Goal: Task Accomplishment & Management: Use online tool/utility

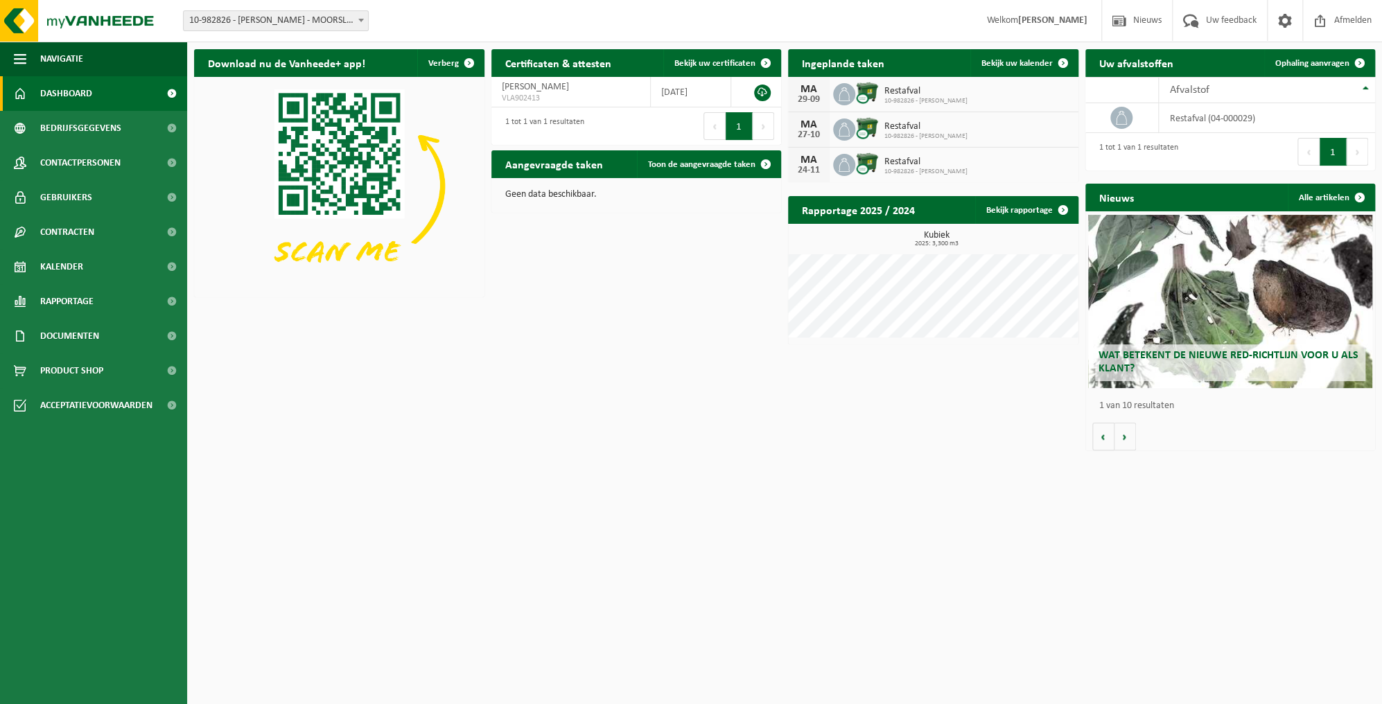
click at [882, 95] on div "Restafval 10-982826 - GEENS MARC" at bounding box center [923, 94] width 90 height 21
click at [881, 92] on div "Restafval 10-982826 - GEENS MARC" at bounding box center [923, 94] width 90 height 21
drag, startPoint x: 897, startPoint y: 92, endPoint x: 685, endPoint y: 283, distance: 285.2
click at [688, 283] on div "Download nu de Vanheede+ app! Verberg Certificaten & attesten Bekijk uw certifi…" at bounding box center [785, 249] width 1188 height 415
click at [902, 132] on span "10-982826 - GEENS MARC" at bounding box center [926, 136] width 83 height 8
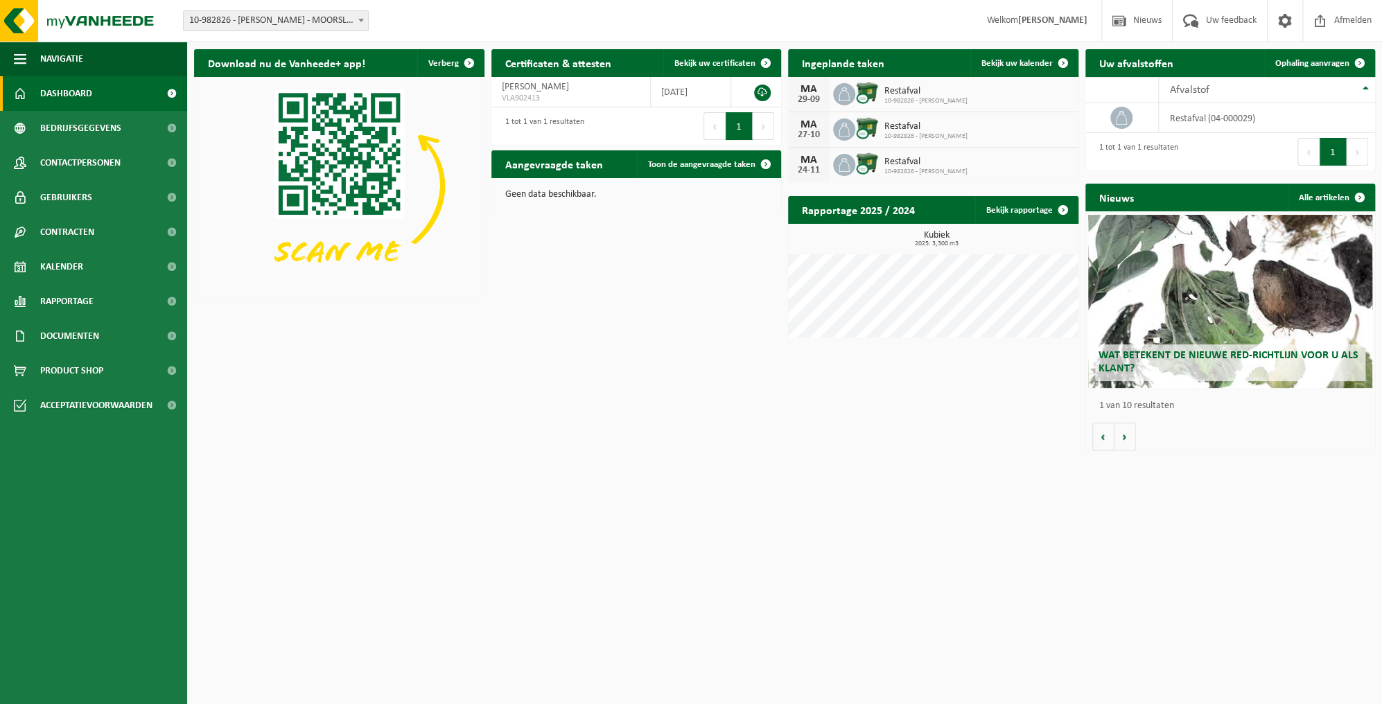
click at [521, 331] on div "Download nu de Vanheede+ app! Verberg Certificaten & attesten Bekijk uw certifi…" at bounding box center [785, 249] width 1188 height 415
click at [66, 265] on span "Kalender" at bounding box center [61, 267] width 43 height 35
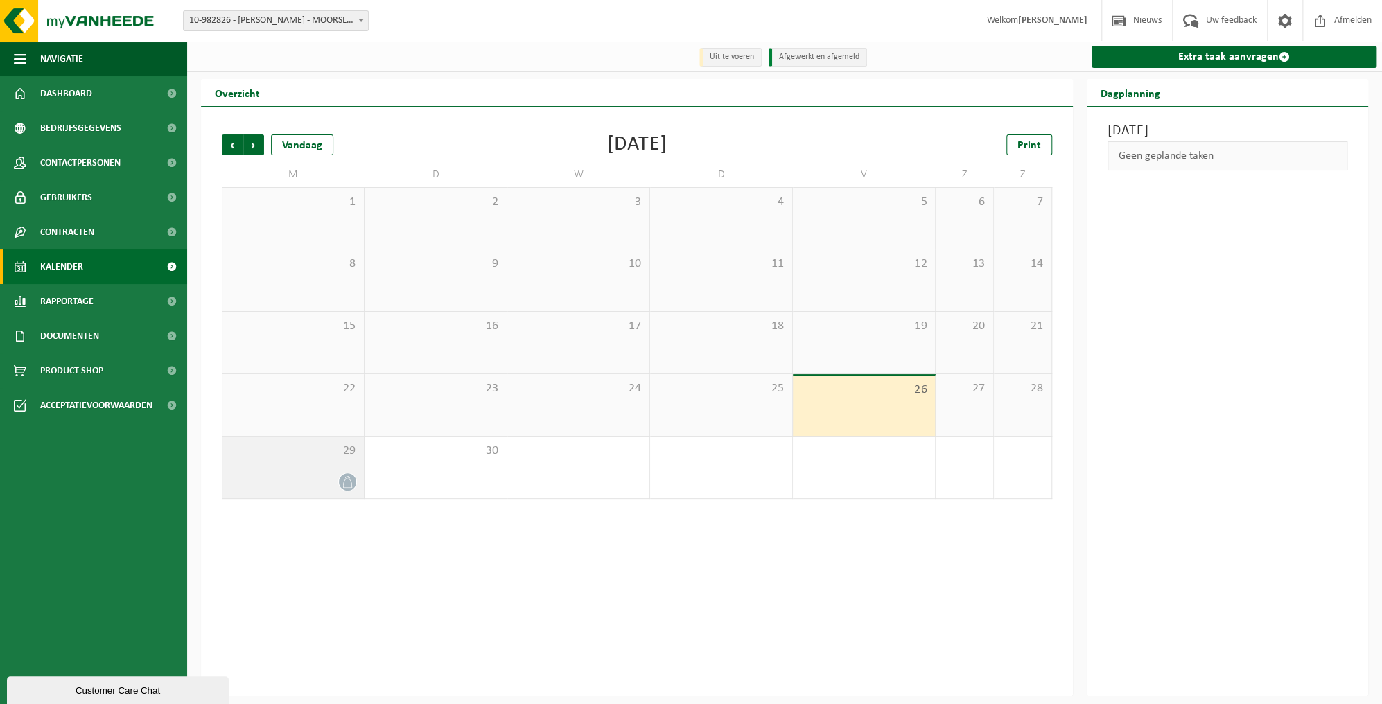
click at [342, 480] on icon at bounding box center [348, 482] width 12 height 12
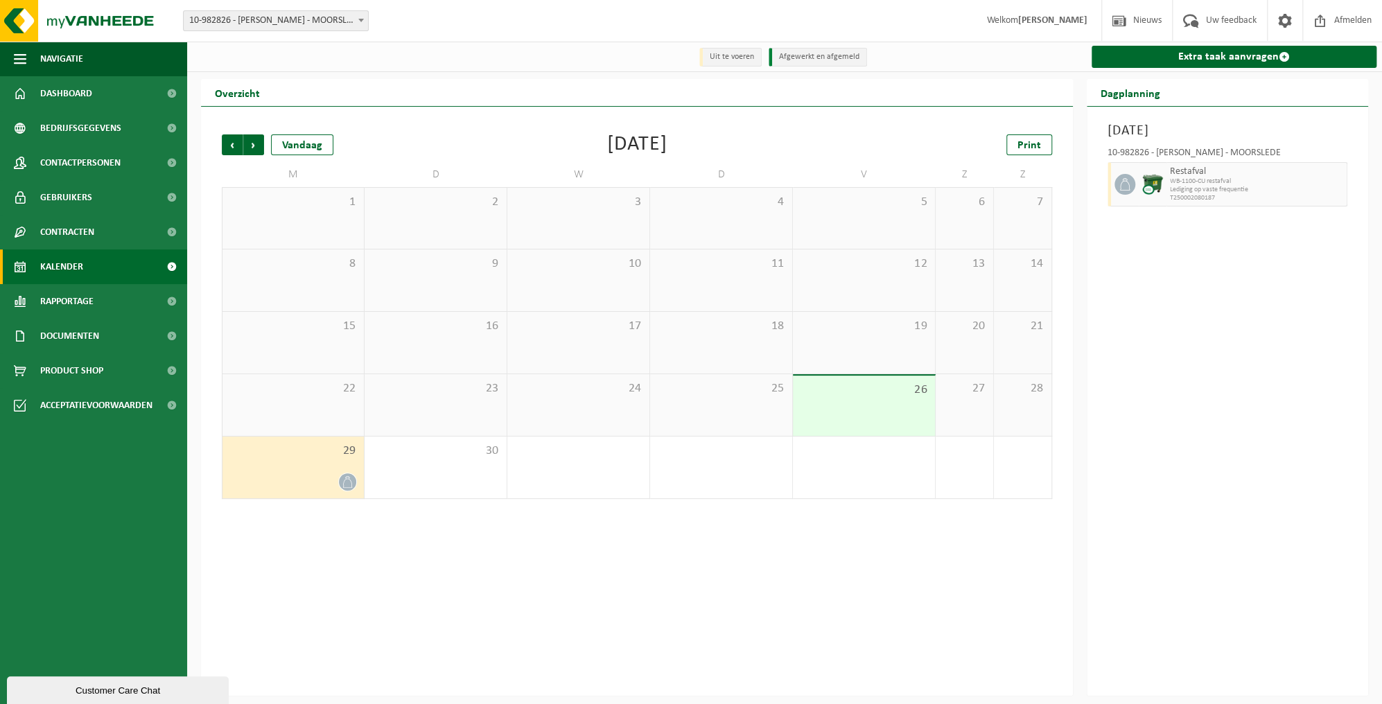
click at [1203, 184] on span "WB-1100-CU restafval" at bounding box center [1256, 181] width 173 height 8
drag, startPoint x: 1198, startPoint y: 184, endPoint x: 1187, endPoint y: 182, distance: 10.8
click at [1187, 182] on span "WB-1100-CU restafval" at bounding box center [1256, 181] width 173 height 8
drag, startPoint x: 1187, startPoint y: 182, endPoint x: 1234, endPoint y: 333, distance: 158.1
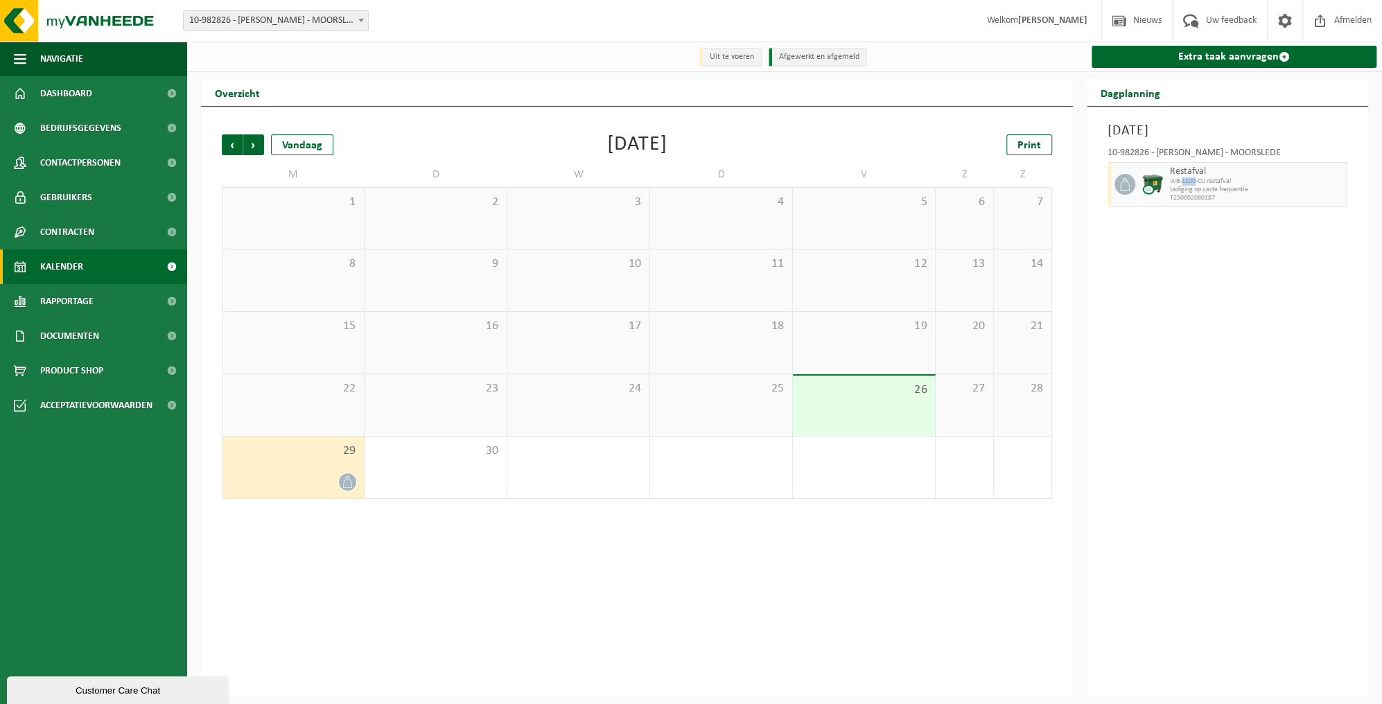
click at [1234, 333] on div "Maandag 29 september 2025 10-982826 - GEENS MARC - MOORSLEDE Restafval WB-1100-…" at bounding box center [1227, 401] width 281 height 589
click at [24, 58] on span "button" at bounding box center [20, 59] width 12 height 35
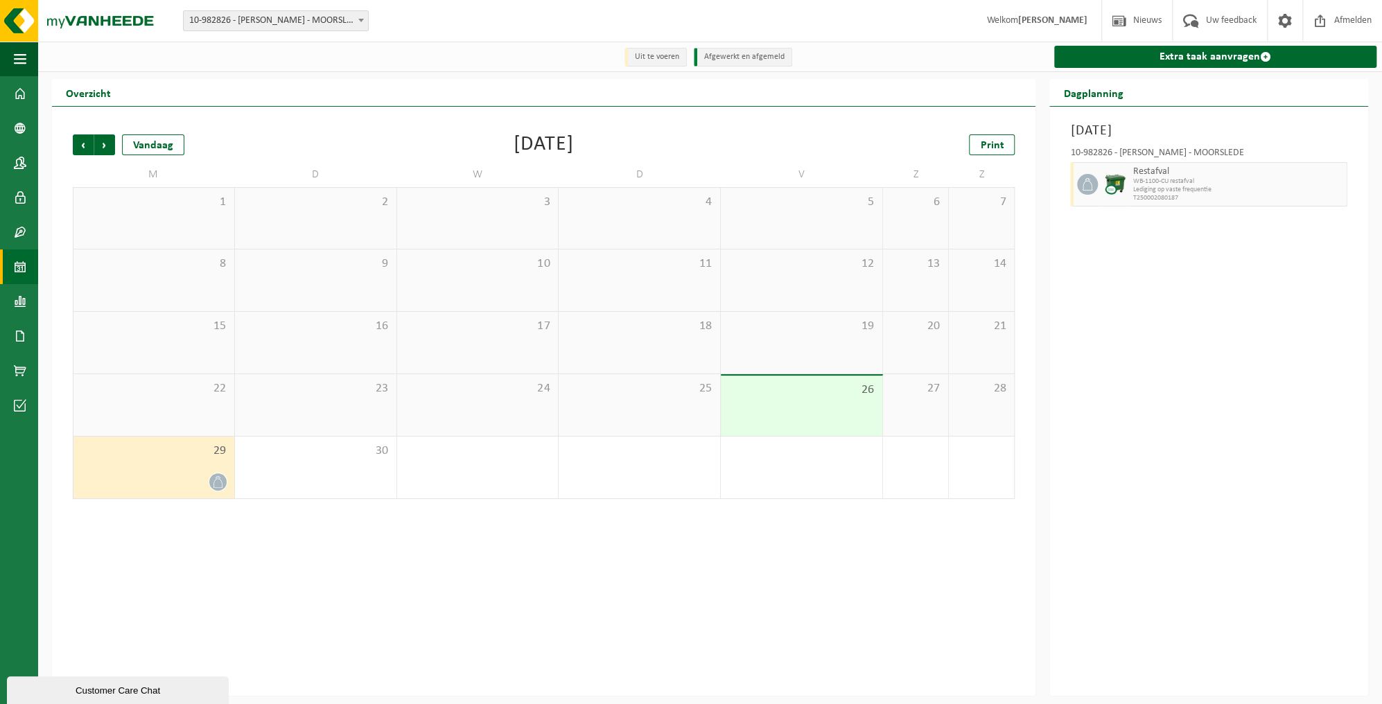
click at [193, 473] on div at bounding box center [153, 482] width 147 height 19
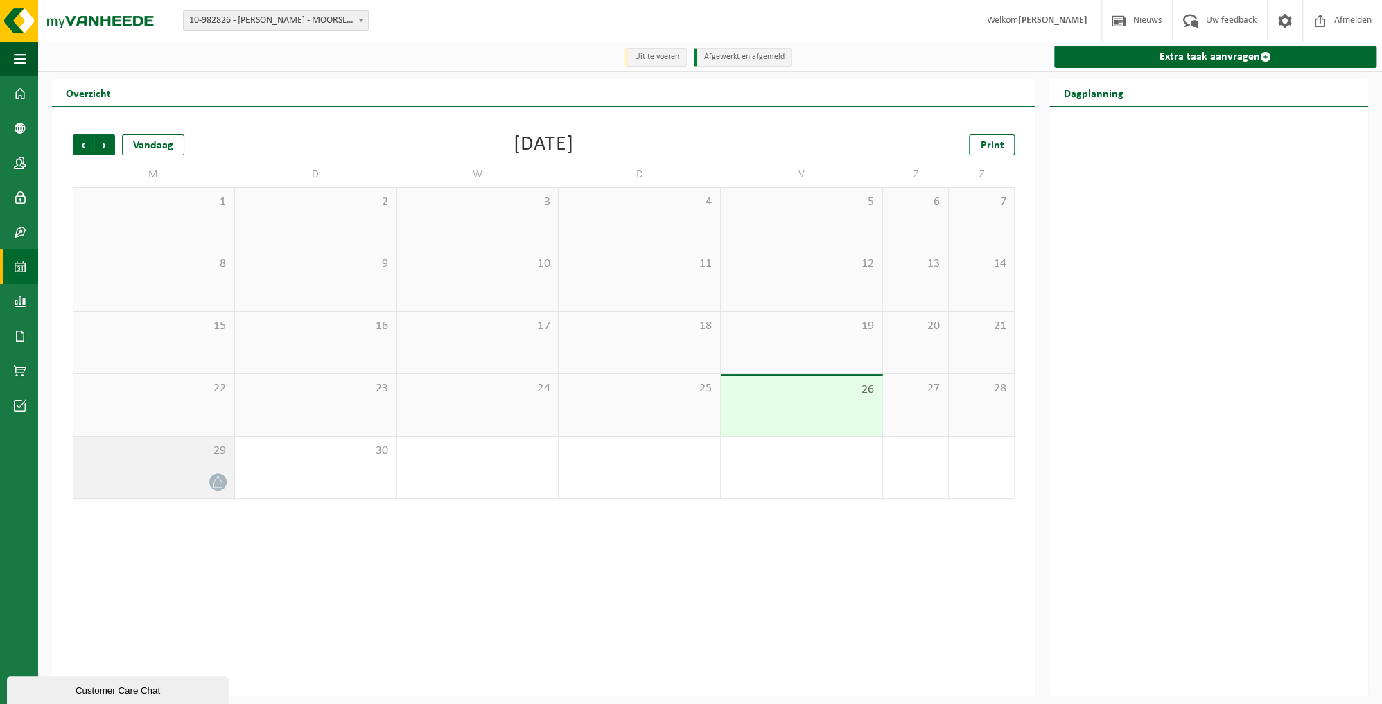
click at [172, 469] on div "29" at bounding box center [153, 468] width 161 height 62
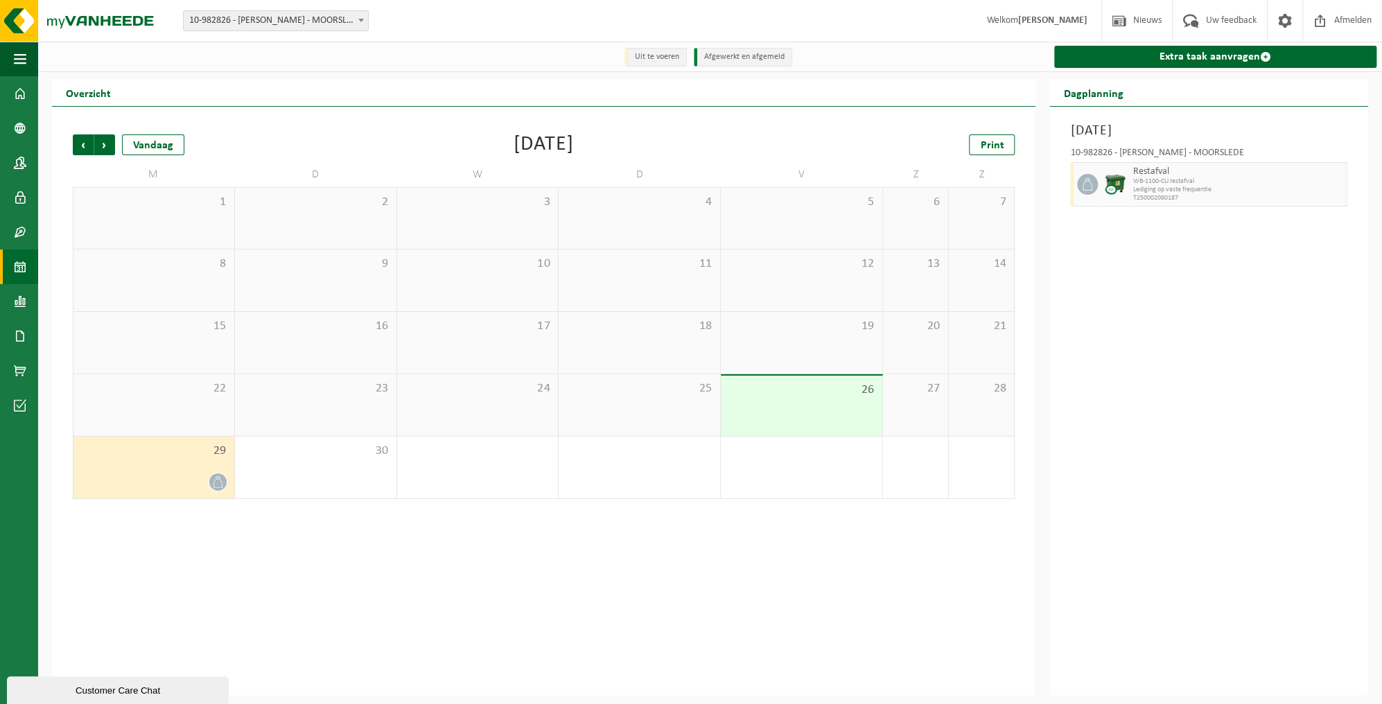
drag, startPoint x: 172, startPoint y: 469, endPoint x: 148, endPoint y: 467, distance: 24.4
click at [148, 467] on div "29" at bounding box center [153, 468] width 161 height 62
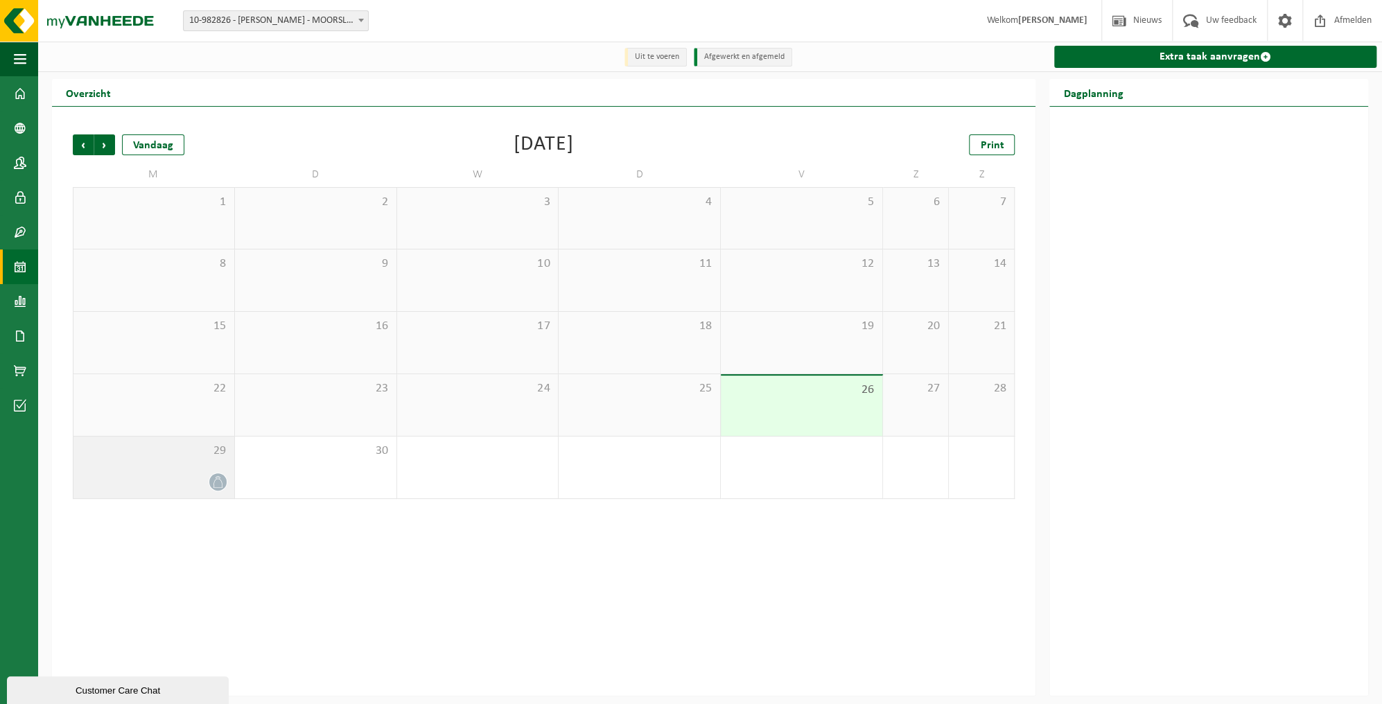
click at [136, 468] on div "29" at bounding box center [153, 468] width 161 height 62
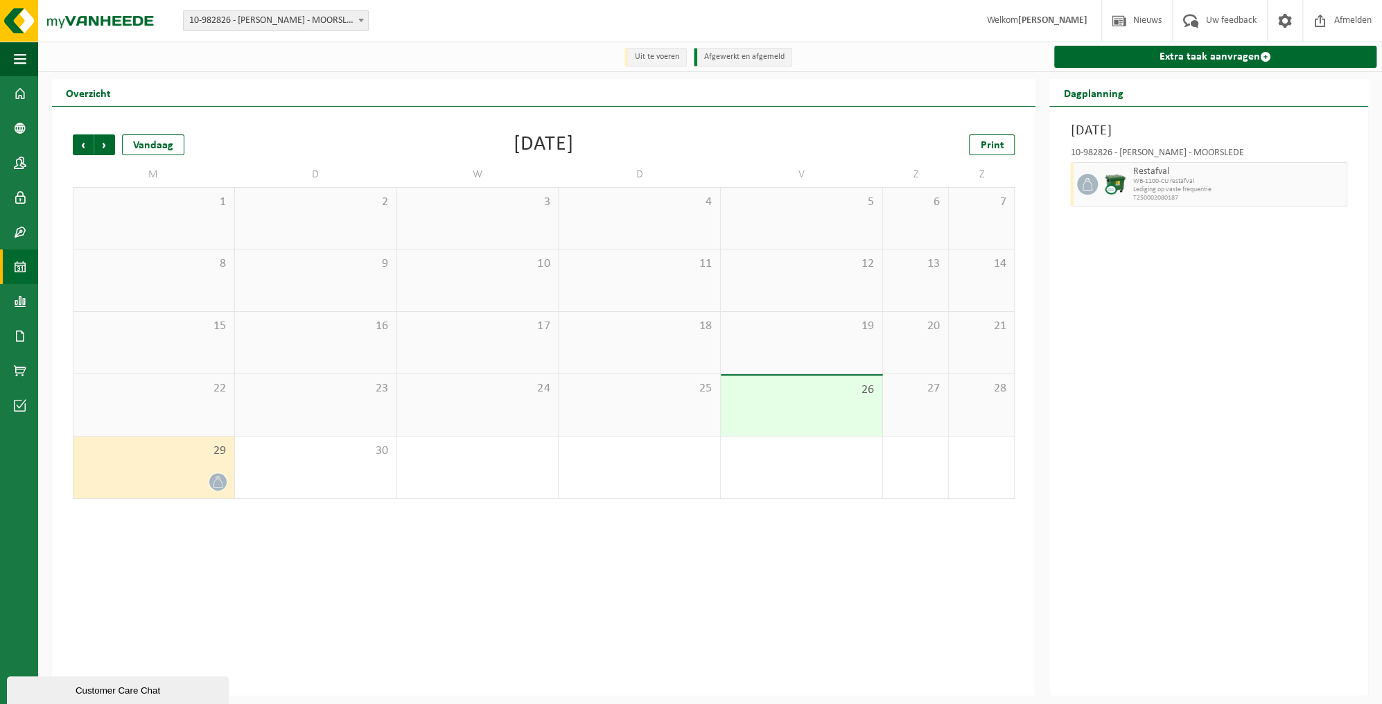
click at [1217, 179] on span "WB-1100-CU restafval" at bounding box center [1238, 181] width 211 height 8
drag, startPoint x: 1185, startPoint y: 186, endPoint x: 1085, endPoint y: 431, distance: 264.3
click at [1085, 431] on div "Maandag 29 september 2025 10-982826 - GEENS MARC - MOORSLEDE Restafval WB-1100-…" at bounding box center [1208, 401] width 319 height 589
click at [1264, 55] on span at bounding box center [1265, 56] width 11 height 11
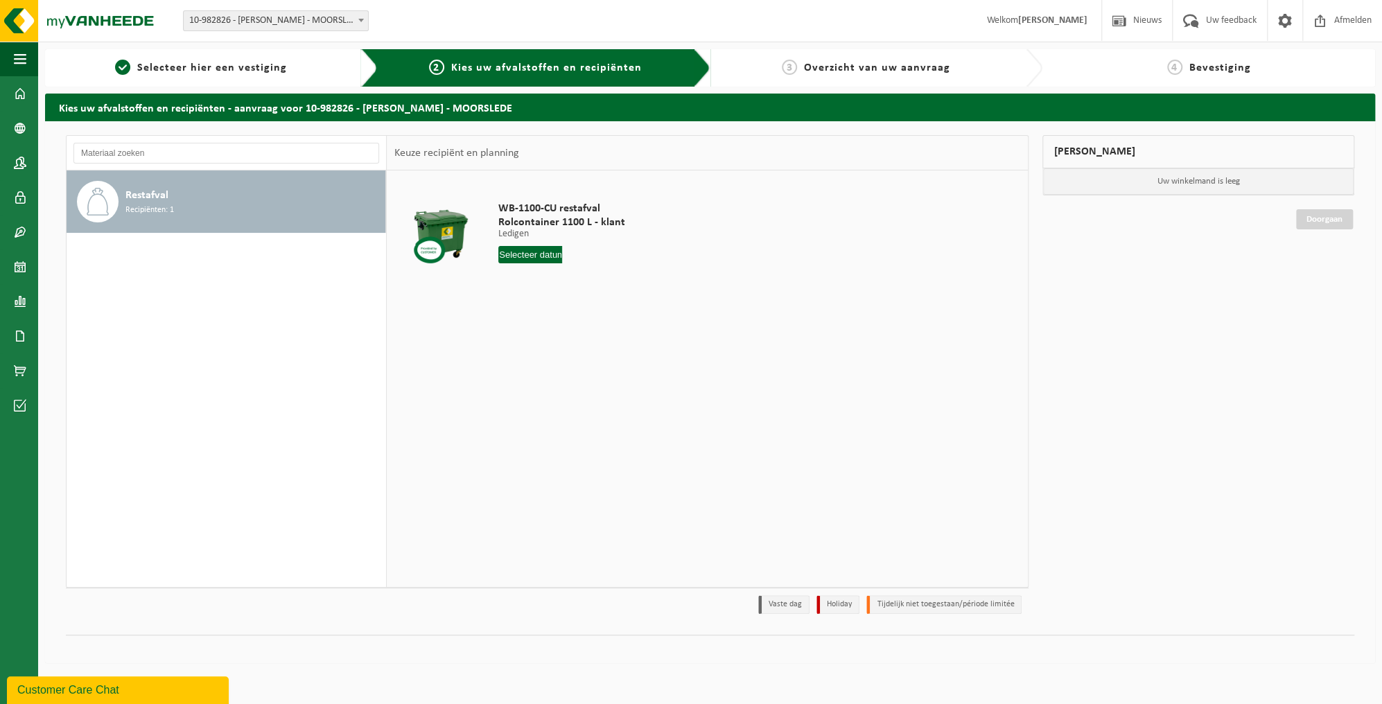
click at [136, 201] on span "Restafval" at bounding box center [146, 195] width 43 height 17
click at [21, 334] on span at bounding box center [20, 336] width 12 height 35
click at [20, 293] on span at bounding box center [20, 301] width 12 height 35
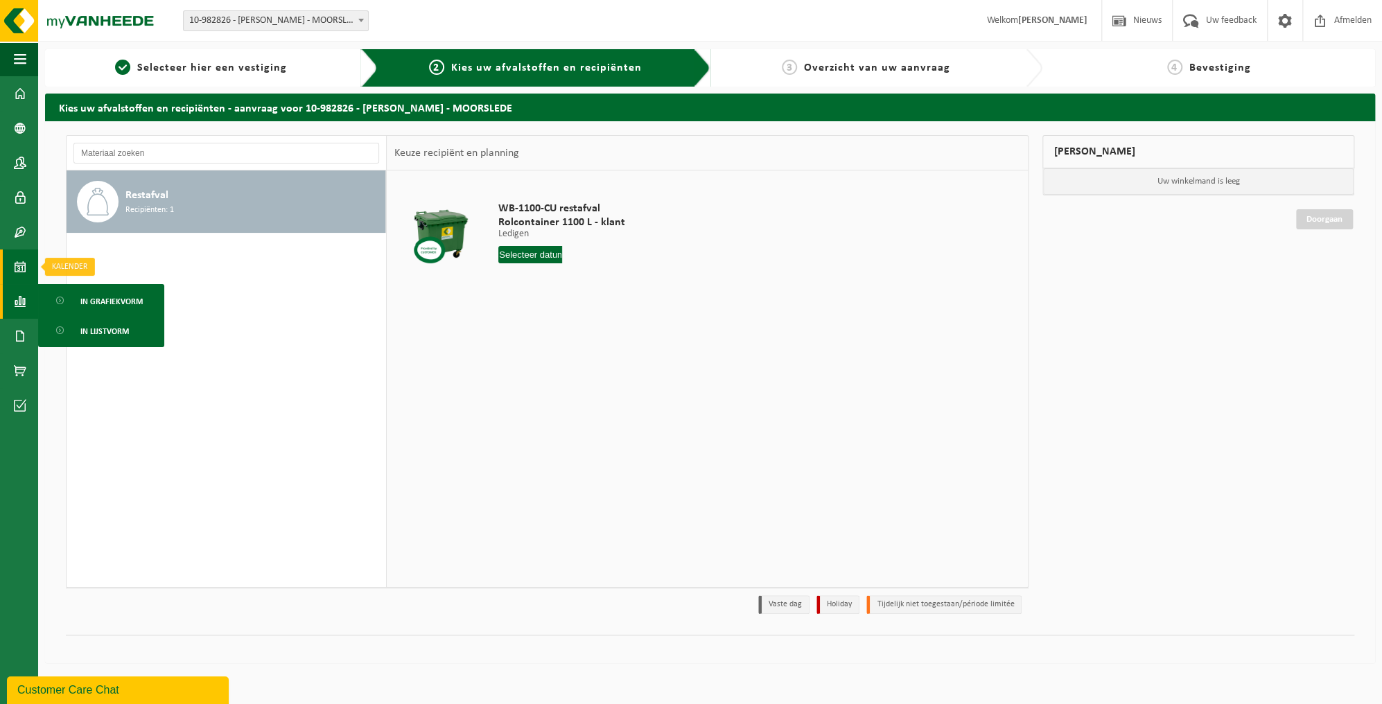
click at [18, 264] on span at bounding box center [20, 267] width 12 height 35
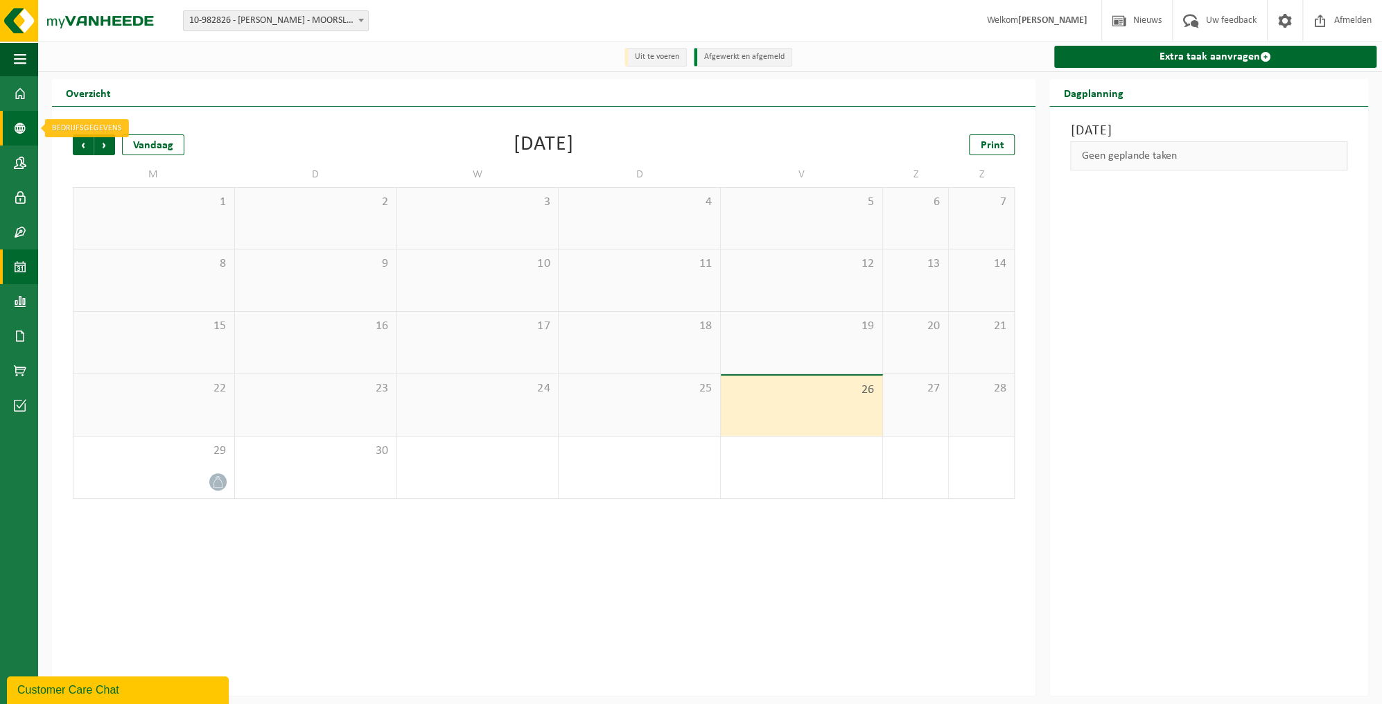
click at [23, 123] on span at bounding box center [20, 128] width 12 height 35
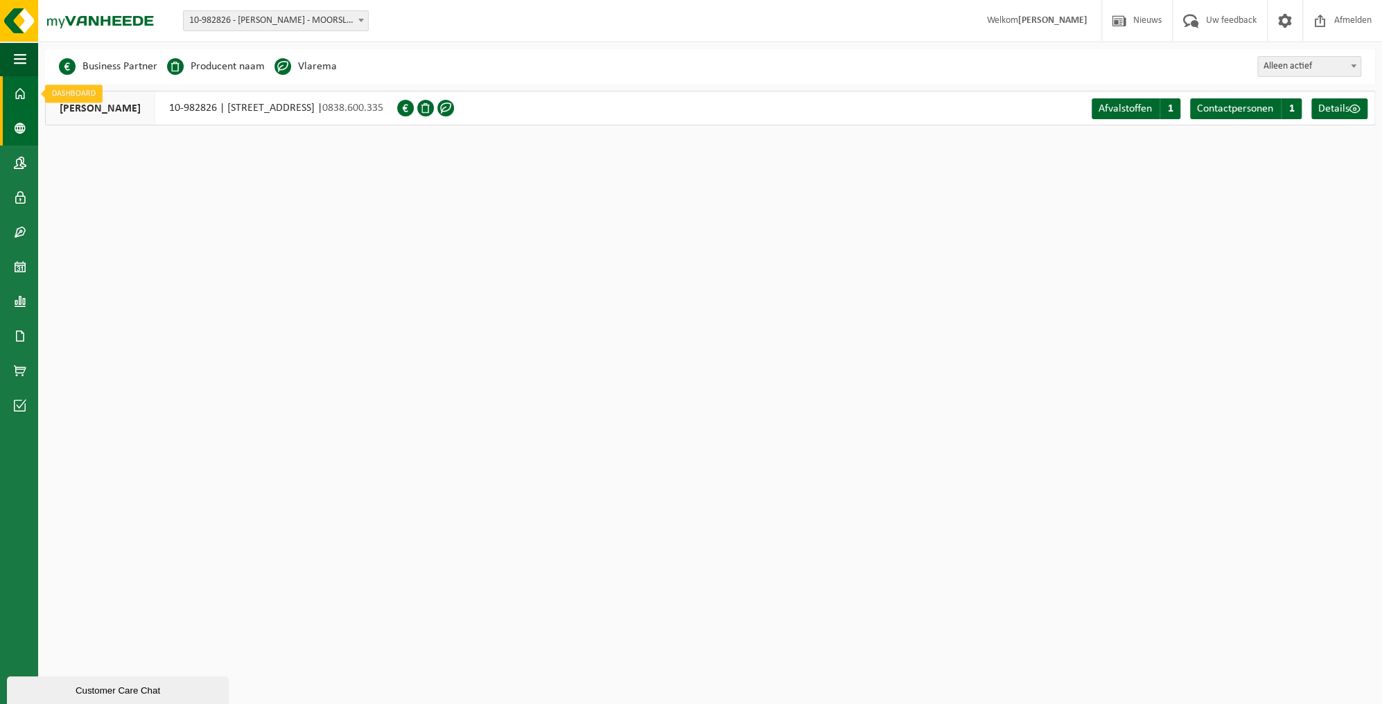
click at [22, 96] on span at bounding box center [20, 93] width 12 height 35
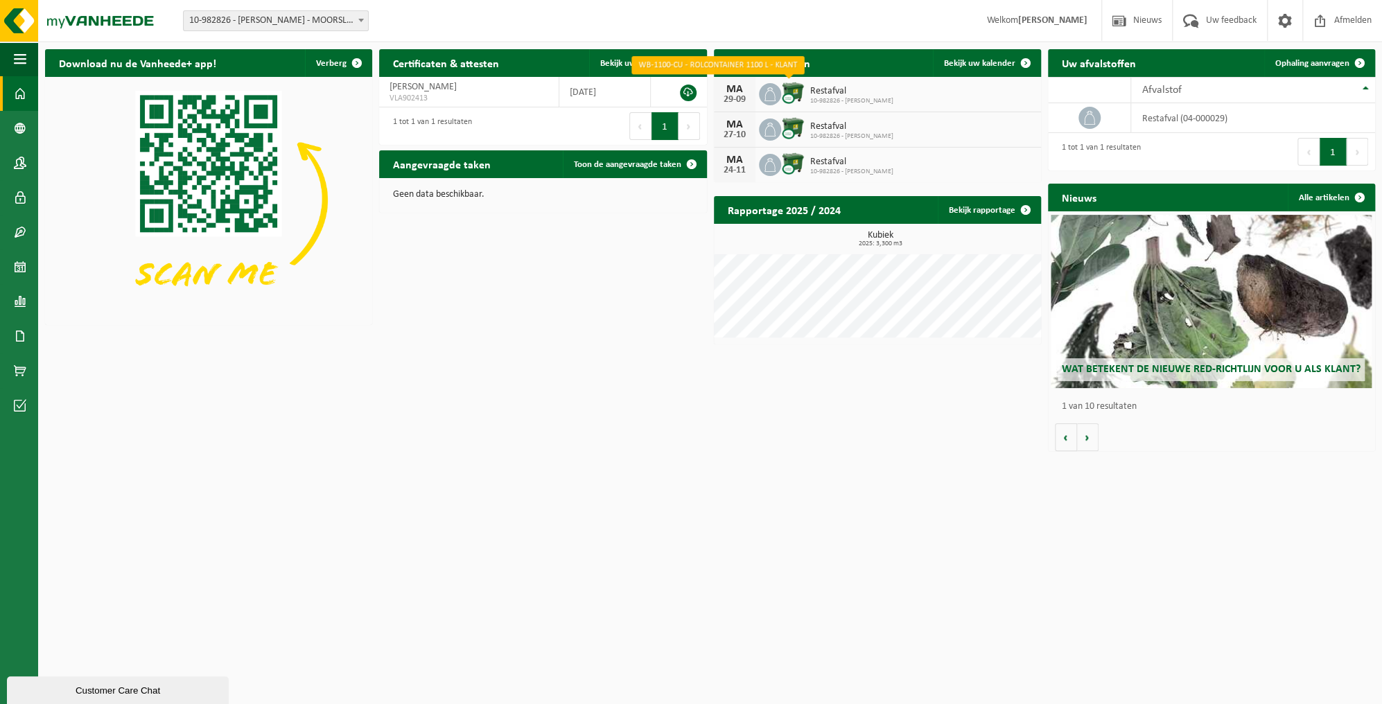
click at [788, 93] on img at bounding box center [793, 93] width 24 height 24
click at [796, 92] on img at bounding box center [793, 93] width 24 height 24
click at [1027, 208] on span at bounding box center [1026, 210] width 28 height 28
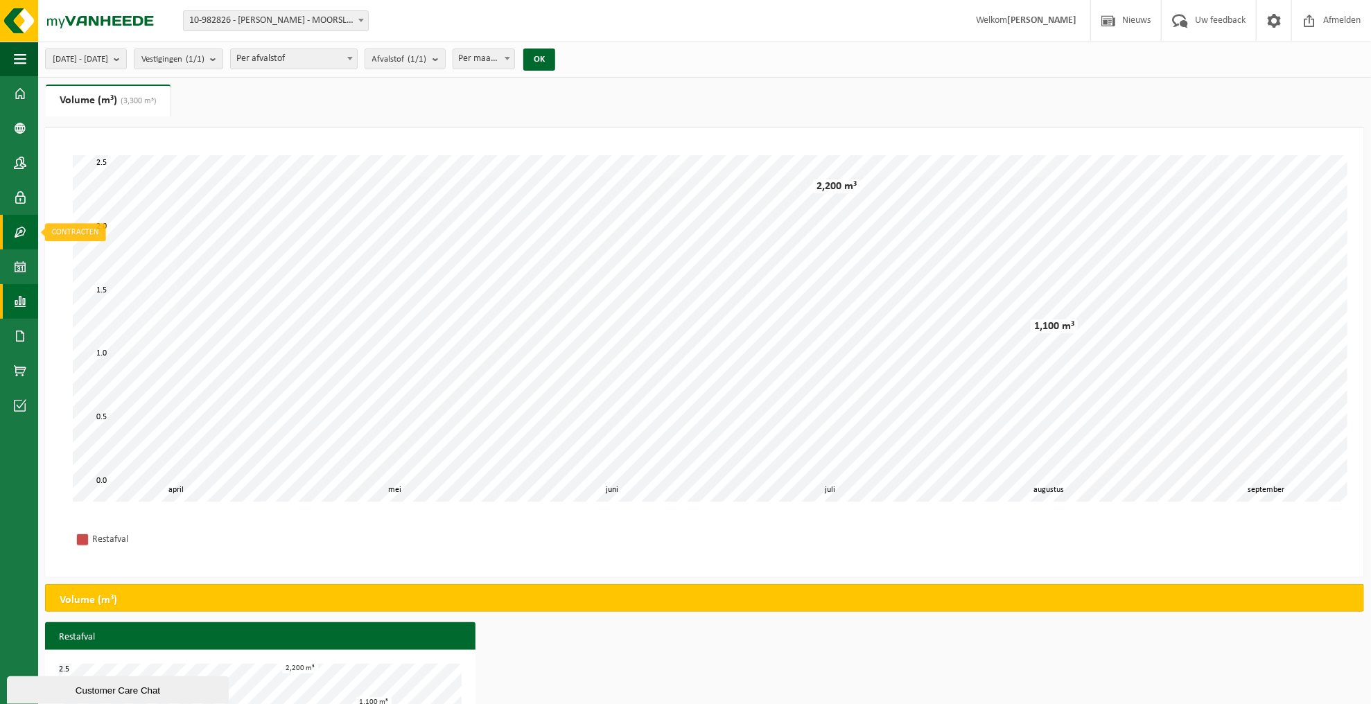
click at [20, 234] on span at bounding box center [20, 232] width 12 height 35
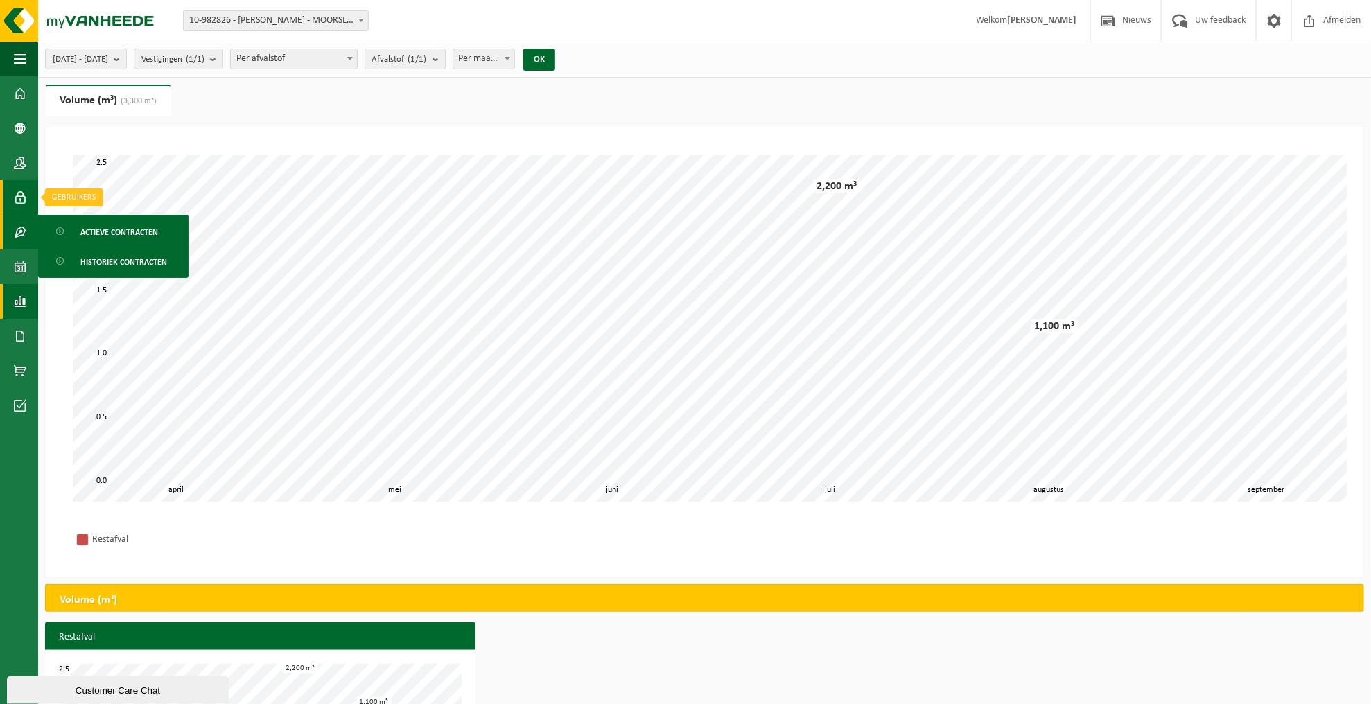
click at [19, 198] on span at bounding box center [20, 197] width 12 height 35
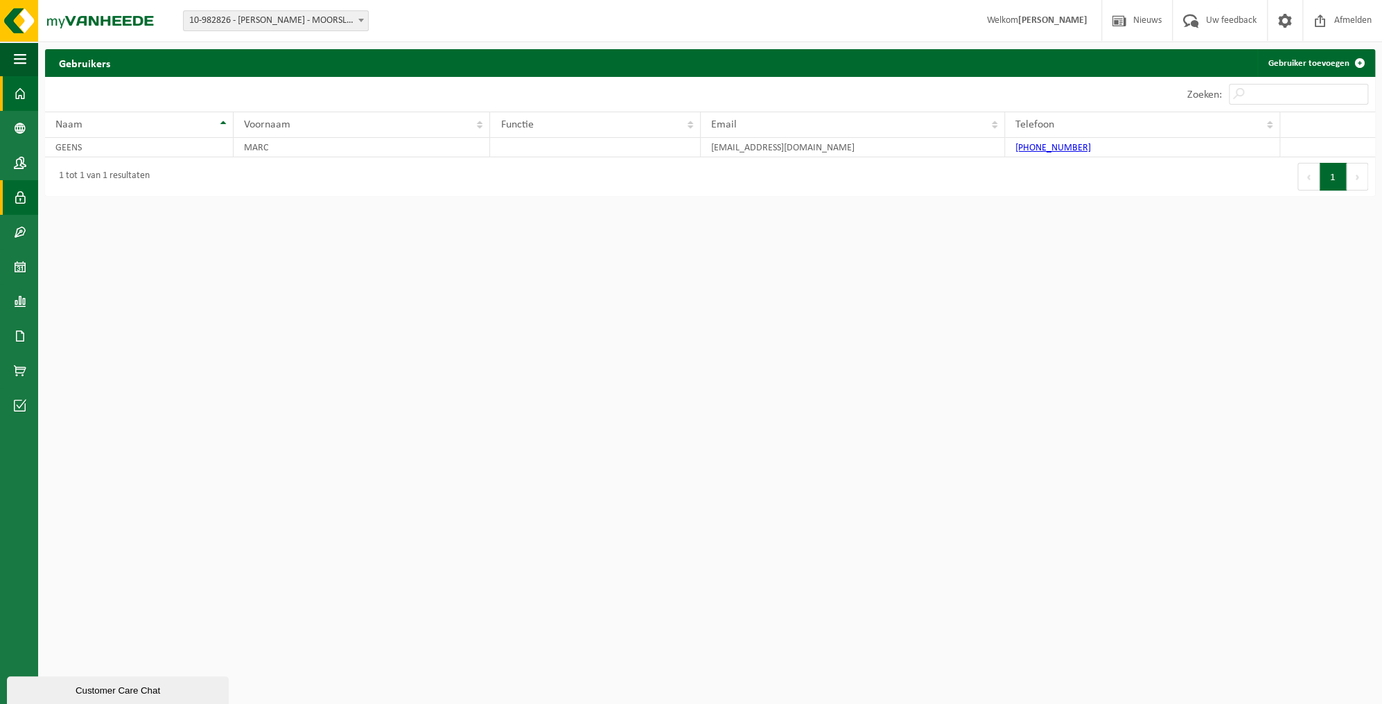
click at [19, 98] on span at bounding box center [20, 93] width 12 height 35
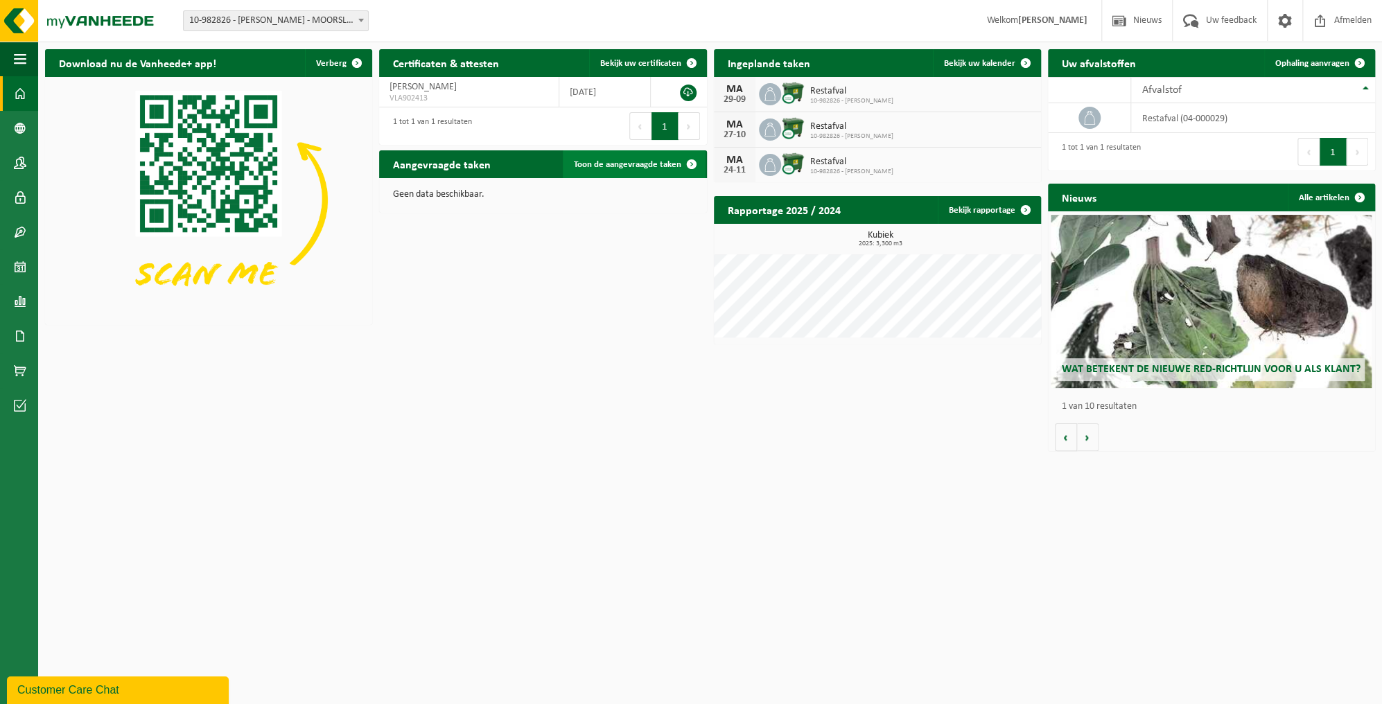
click at [692, 162] on span at bounding box center [692, 164] width 28 height 28
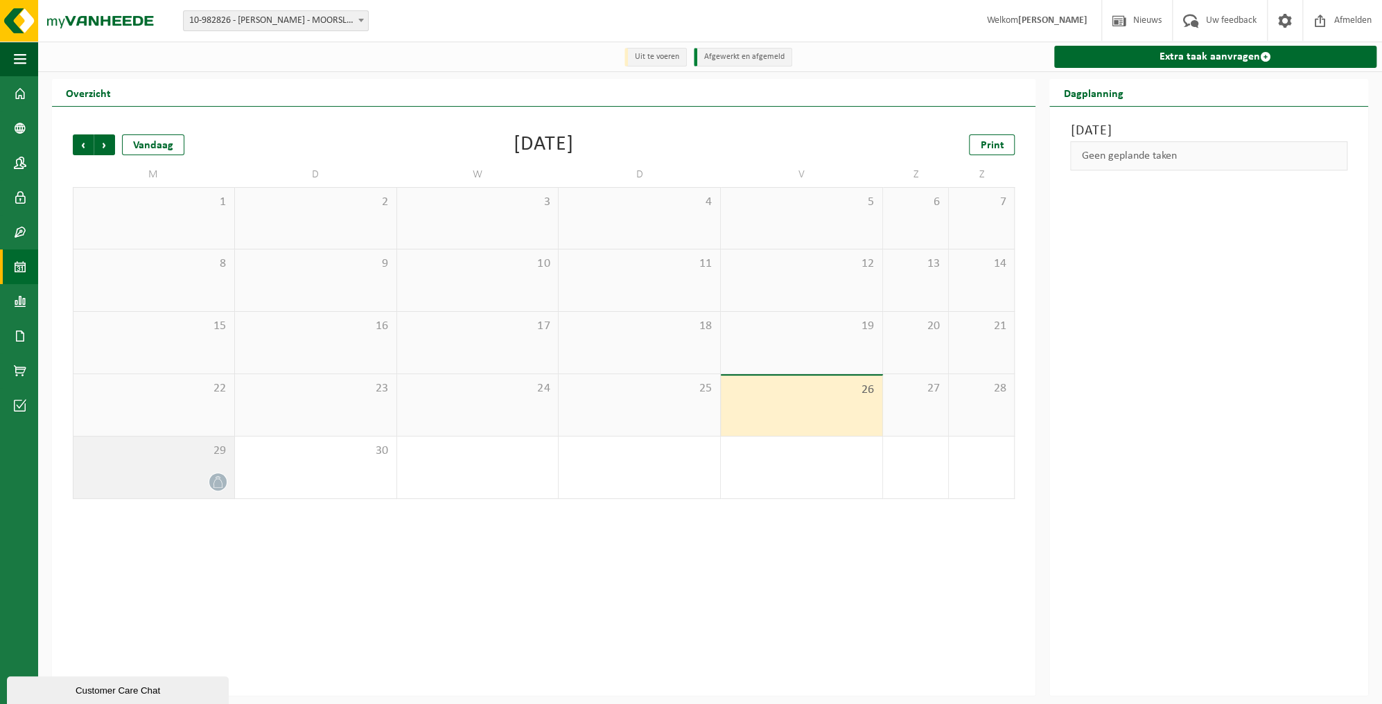
click at [209, 472] on div "29" at bounding box center [153, 468] width 161 height 62
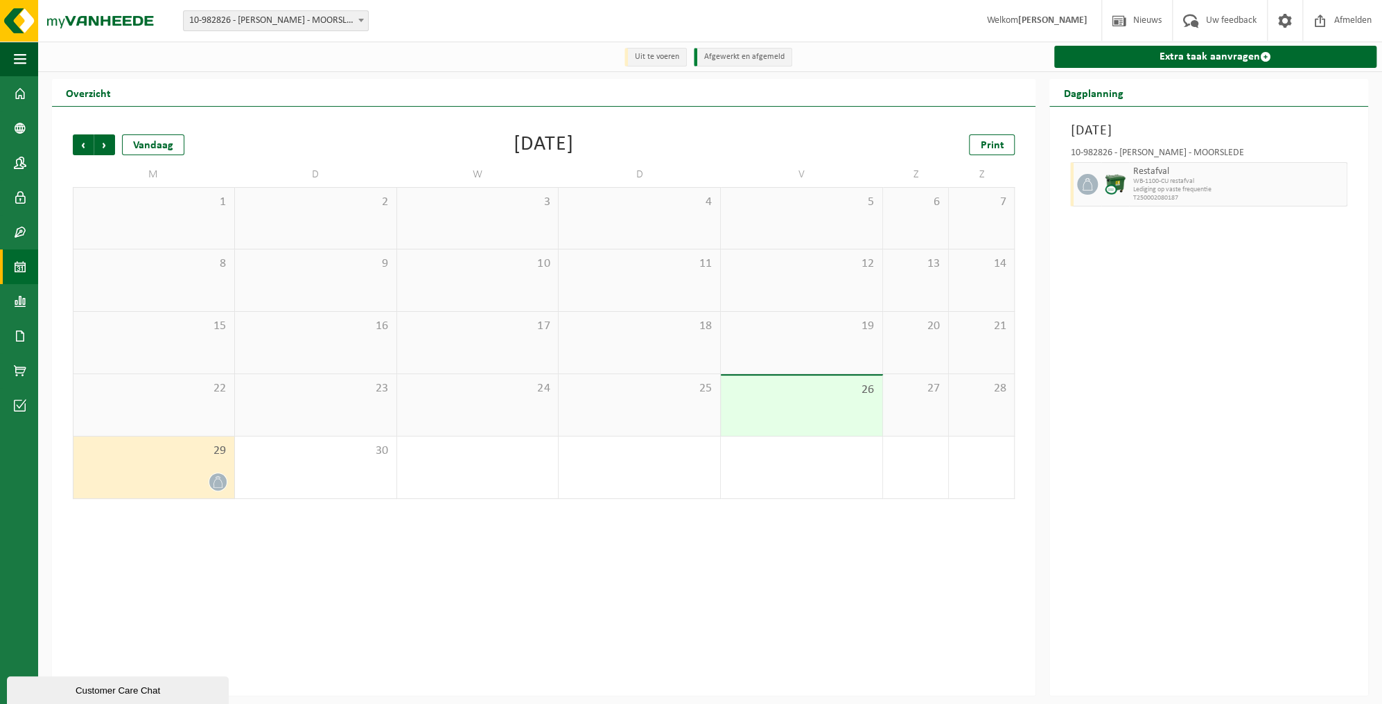
drag, startPoint x: 205, startPoint y: 472, endPoint x: 356, endPoint y: 526, distance: 160.5
click at [376, 538] on div "Vorige Volgende Vandaag September 2025 Print M D W D V Z Z 1 2 3 4 5 6 7 8 9 10…" at bounding box center [544, 401] width 984 height 589
click at [21, 62] on span "button" at bounding box center [20, 59] width 12 height 35
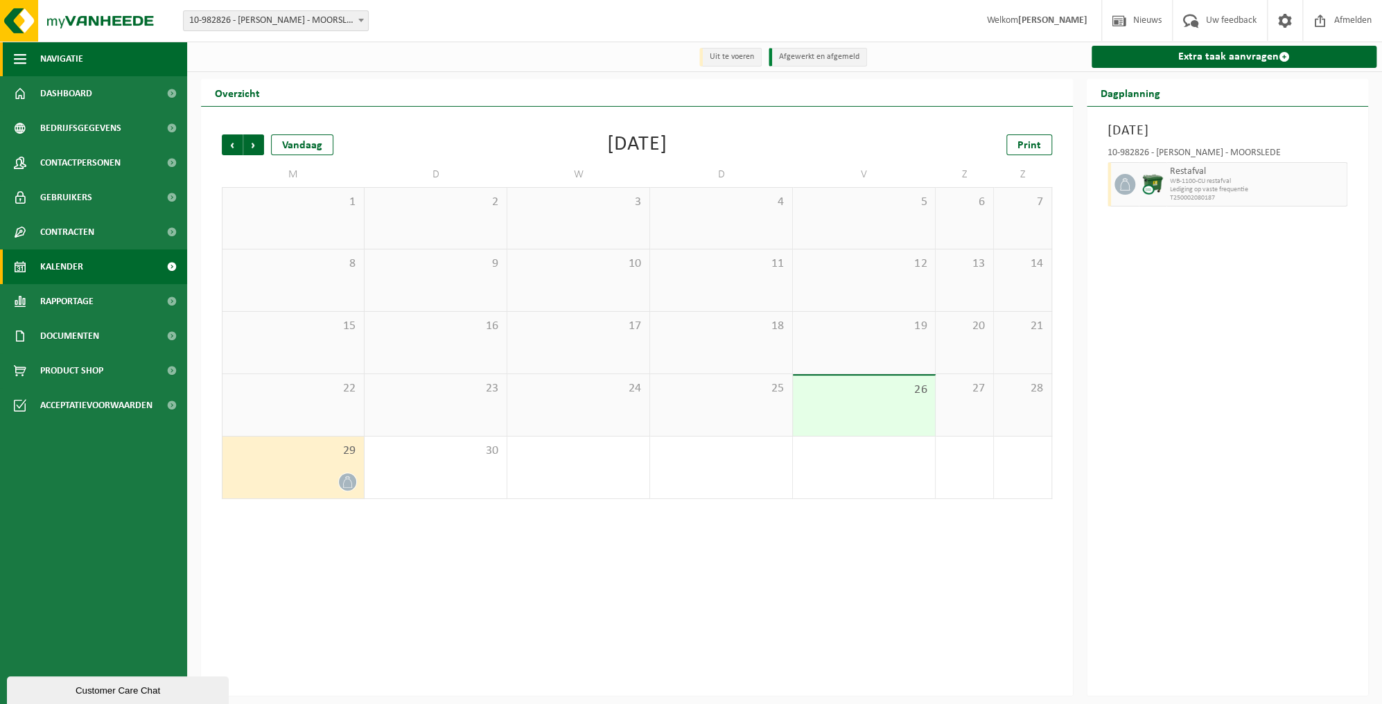
click at [64, 56] on span "Navigatie" at bounding box center [61, 59] width 43 height 35
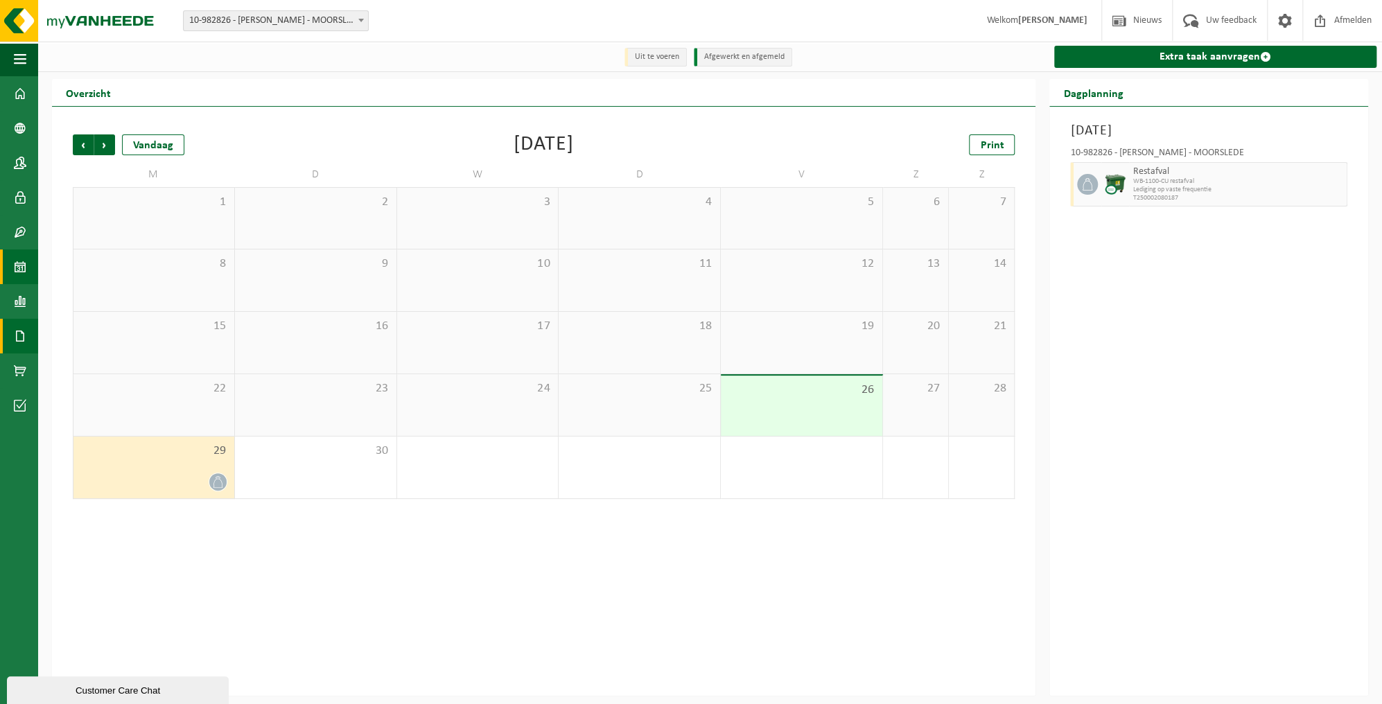
click at [20, 336] on span at bounding box center [20, 336] width 12 height 35
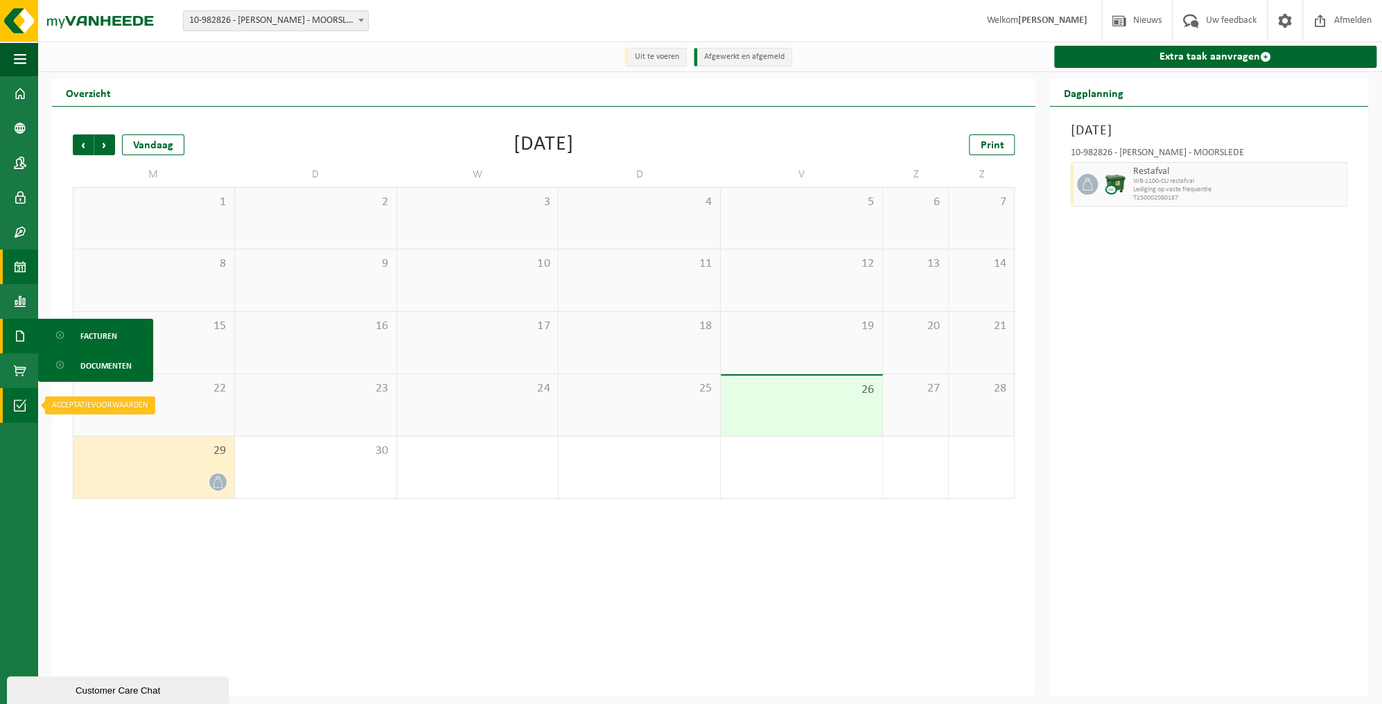
click at [20, 402] on span at bounding box center [20, 405] width 12 height 35
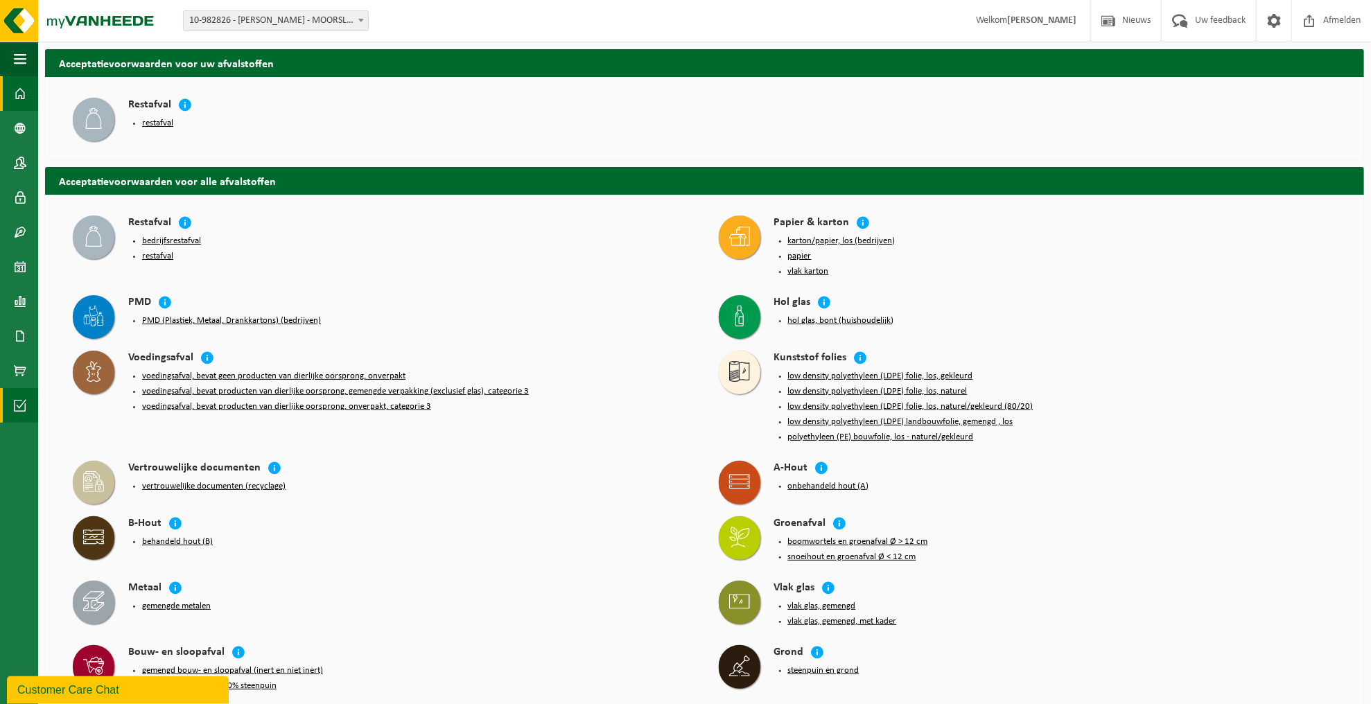
click at [24, 95] on span at bounding box center [20, 93] width 12 height 35
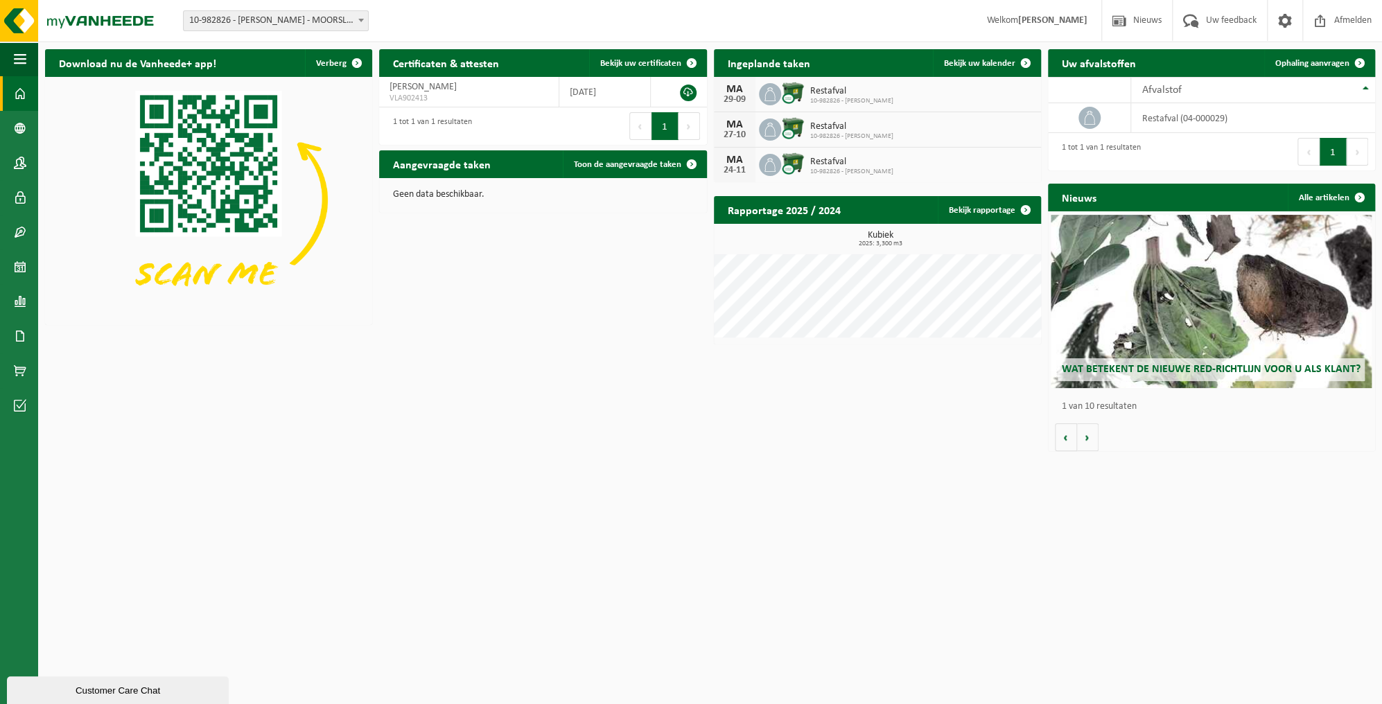
click at [195, 134] on img at bounding box center [208, 199] width 327 height 245
click at [1357, 62] on span at bounding box center [1360, 63] width 28 height 28
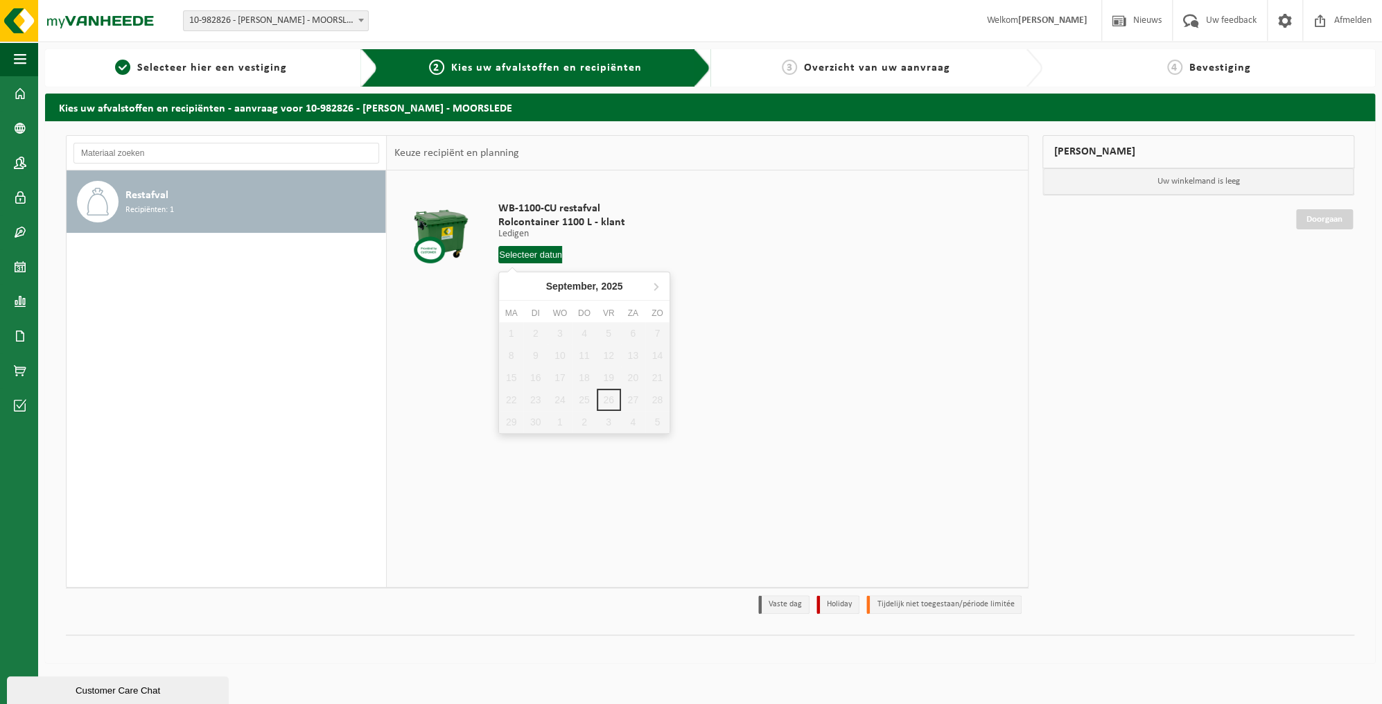
click at [520, 256] on input "text" at bounding box center [530, 254] width 64 height 17
click at [508, 422] on div "1 2 3 4 5 6 7 8 9 10 11 12 13 14 15 16 17 18 19 20 21 22 23 24 25 26 27 28 29 3…" at bounding box center [584, 377] width 171 height 111
click at [140, 204] on span "Recipiënten: 1" at bounding box center [149, 210] width 49 height 13
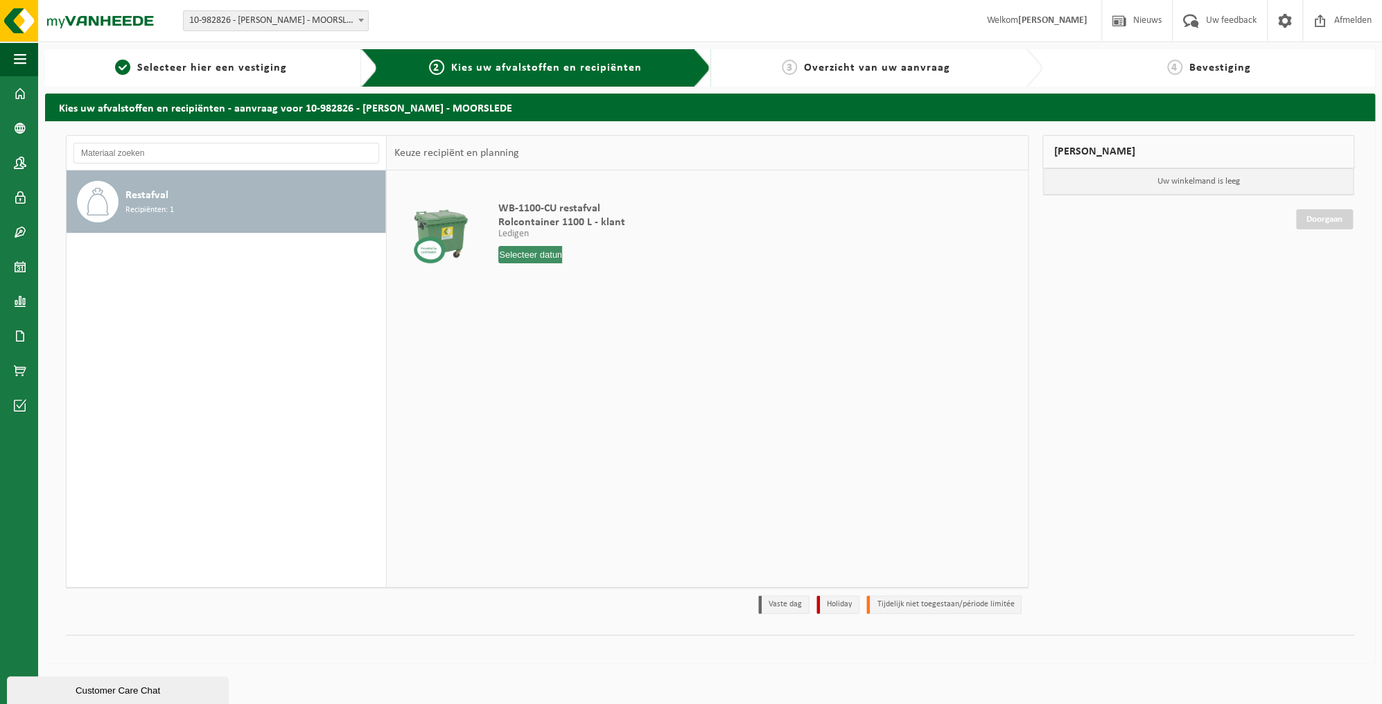
click at [119, 195] on div "Restafval Recipiënten: 1" at bounding box center [227, 202] width 320 height 62
click at [547, 254] on input "text" at bounding box center [530, 254] width 64 height 17
click at [502, 421] on div "1 2 3 4 5 6 7 8 9 10 11 12 13 14 15 16 17 18 19 20 21 22 23 24 25 26 27 28 29 3…" at bounding box center [584, 377] width 171 height 111
click at [654, 284] on icon at bounding box center [656, 286] width 22 height 22
click at [513, 286] on icon at bounding box center [513, 286] width 22 height 22
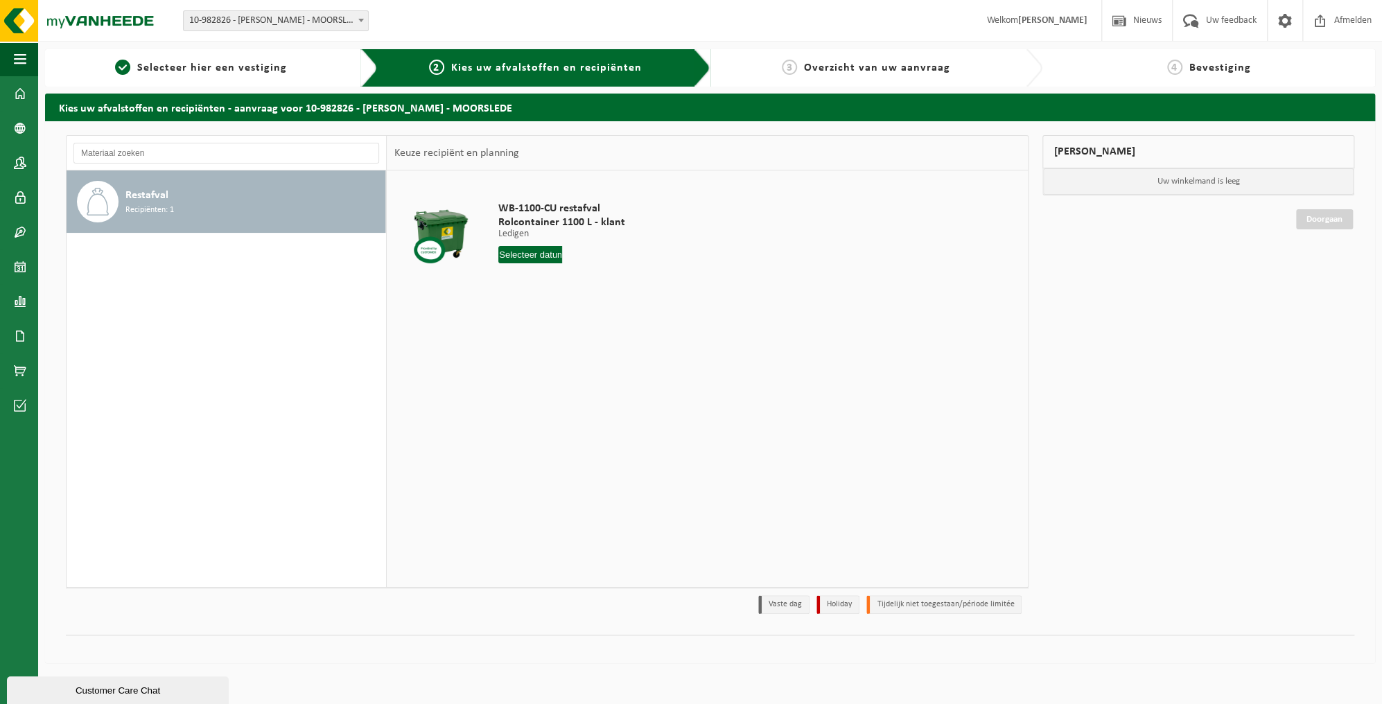
click at [817, 331] on div "WB-1100-CU restafval Rolcontainer 1100 L - klant Ledigen Ledigen Ledigen 1 Aant…" at bounding box center [707, 379] width 641 height 416
click at [175, 219] on div "Restafval Recipiënten: 1" at bounding box center [253, 202] width 256 height 42
click at [184, 71] on span "Selecteer hier een vestiging" at bounding box center [212, 67] width 150 height 11
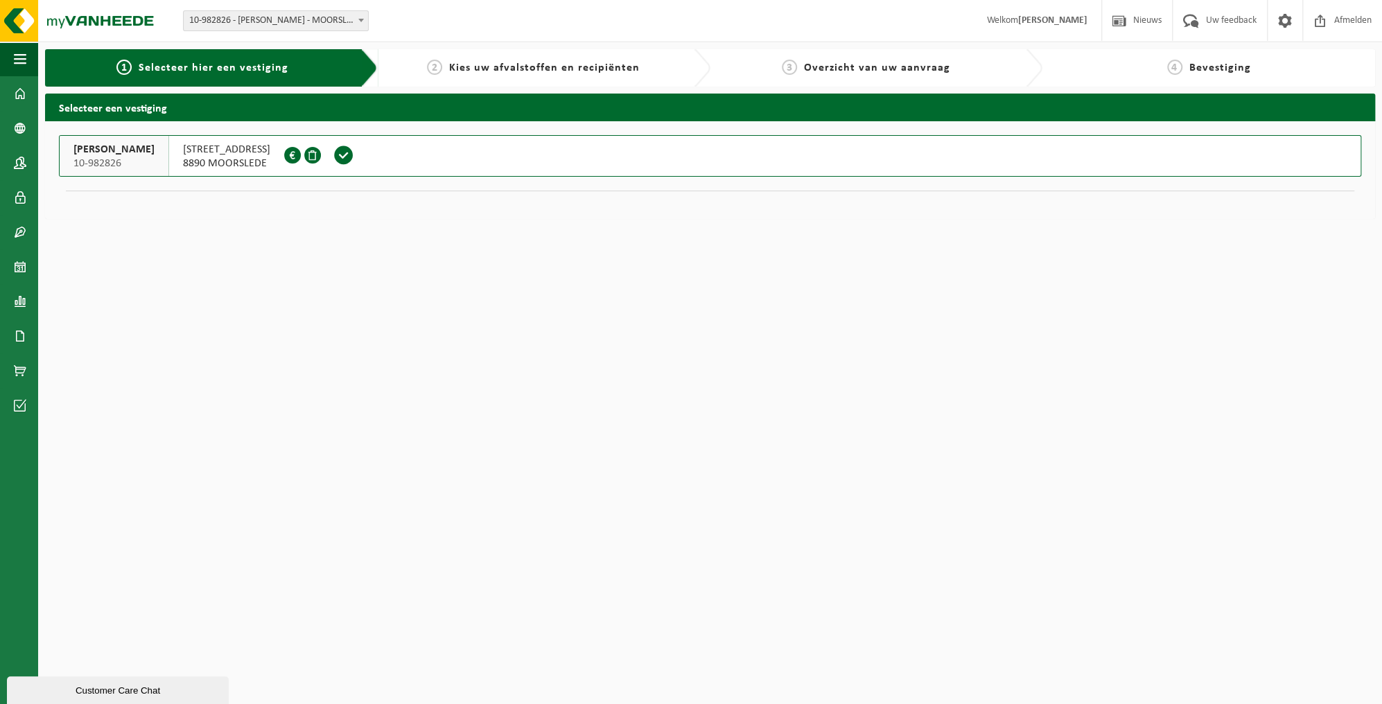
click at [209, 150] on span "MILLESTEENSTRAAT 87" at bounding box center [226, 150] width 87 height 14
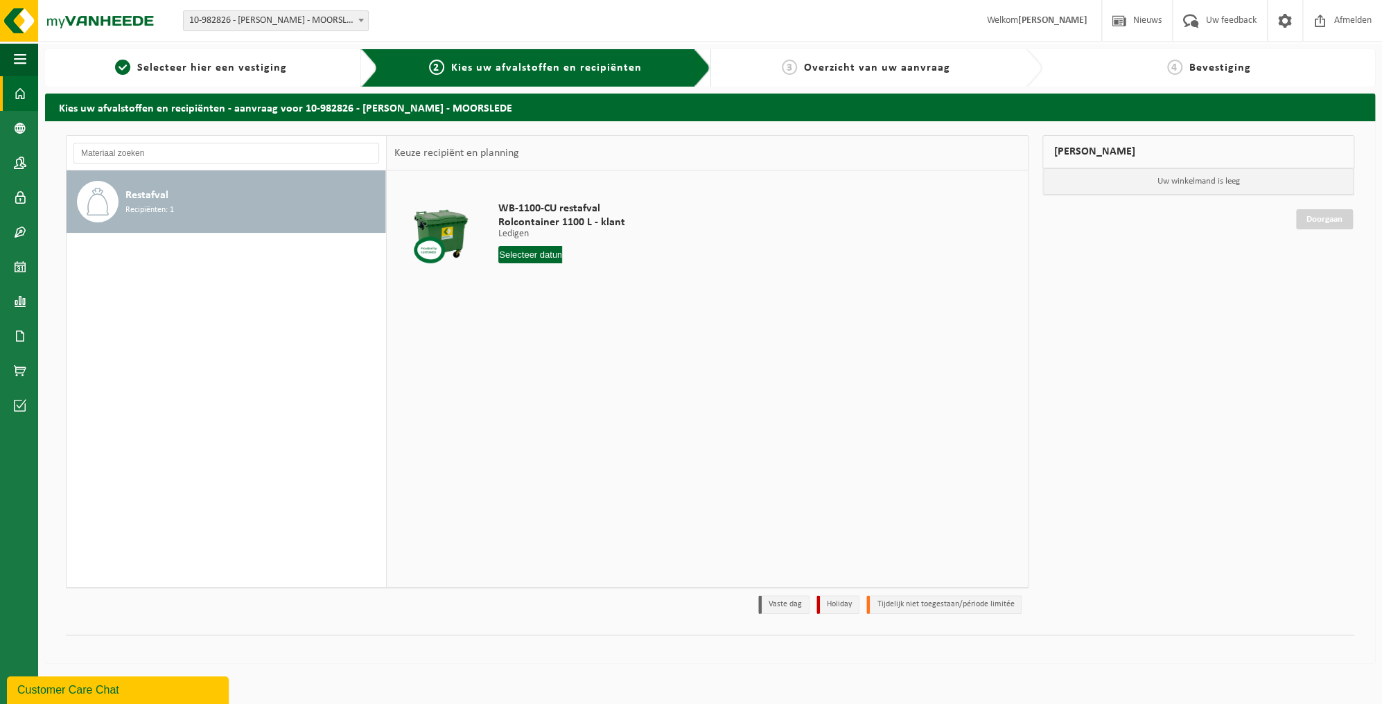
click at [22, 97] on span at bounding box center [20, 93] width 12 height 35
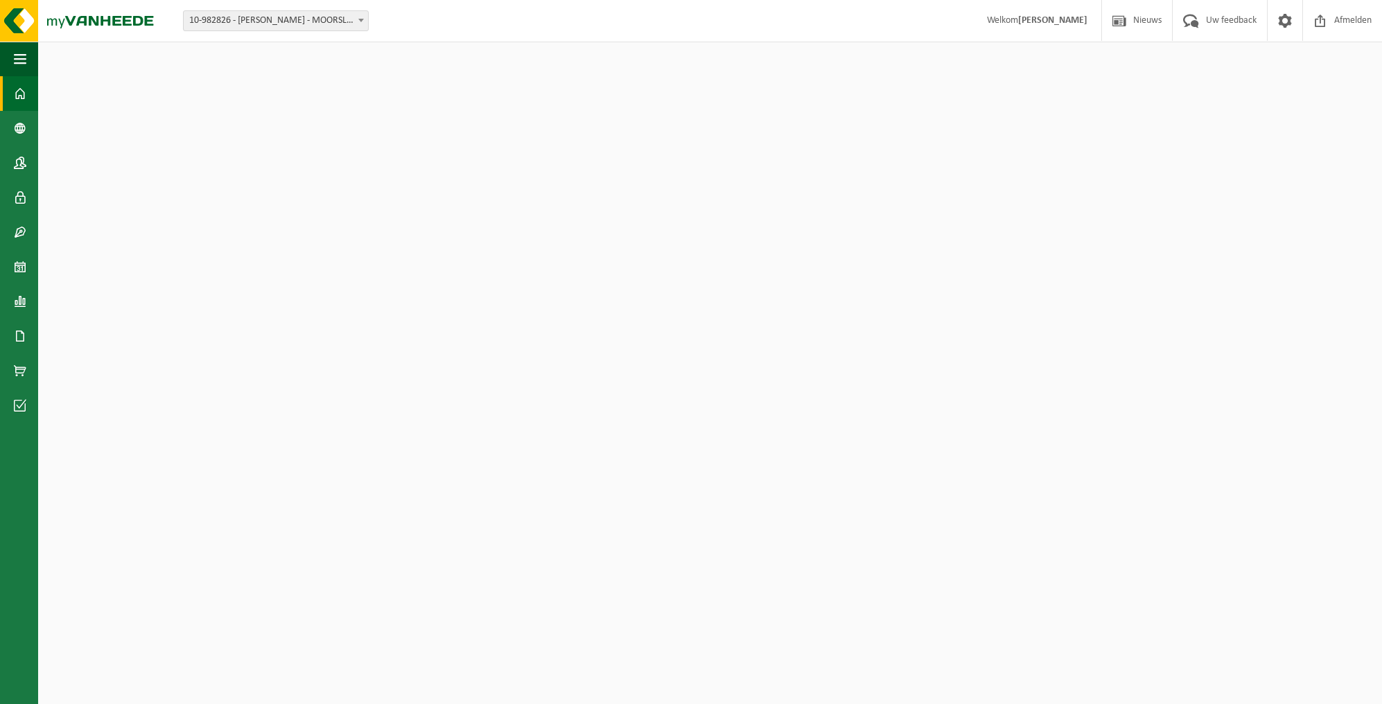
click at [21, 57] on span "button" at bounding box center [20, 59] width 12 height 35
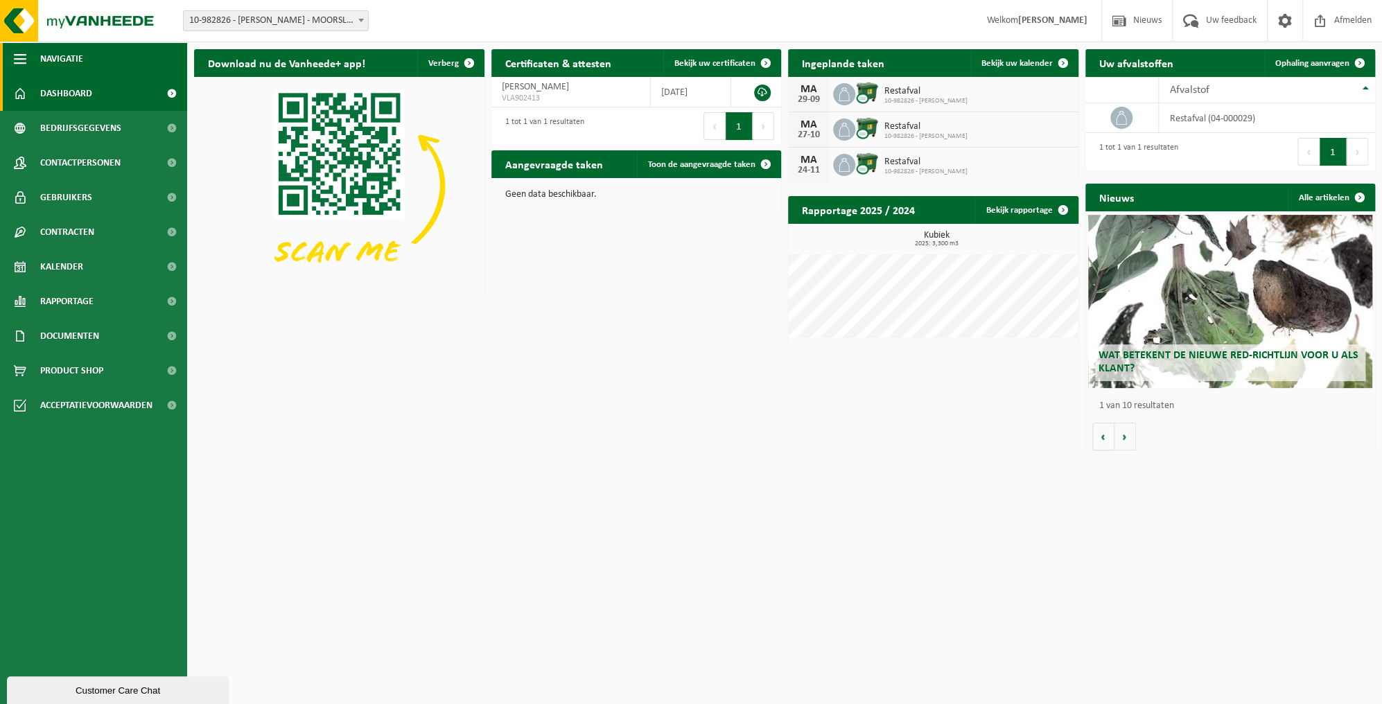
click at [76, 60] on span "Navigatie" at bounding box center [61, 59] width 43 height 35
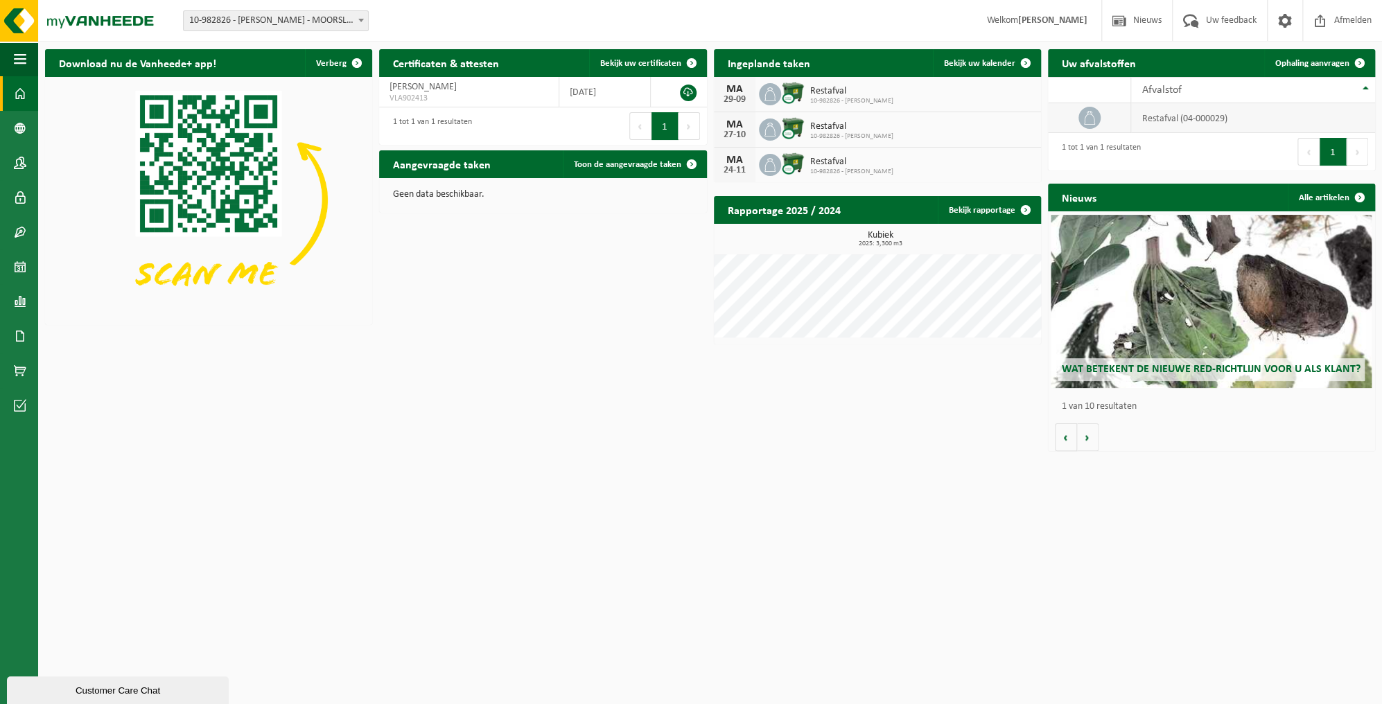
click at [1196, 120] on td "restafval (04-000029)" at bounding box center [1253, 118] width 244 height 30
click at [1095, 121] on icon at bounding box center [1090, 118] width 14 height 14
click at [1363, 88] on th "Afvalstof" at bounding box center [1253, 90] width 244 height 26
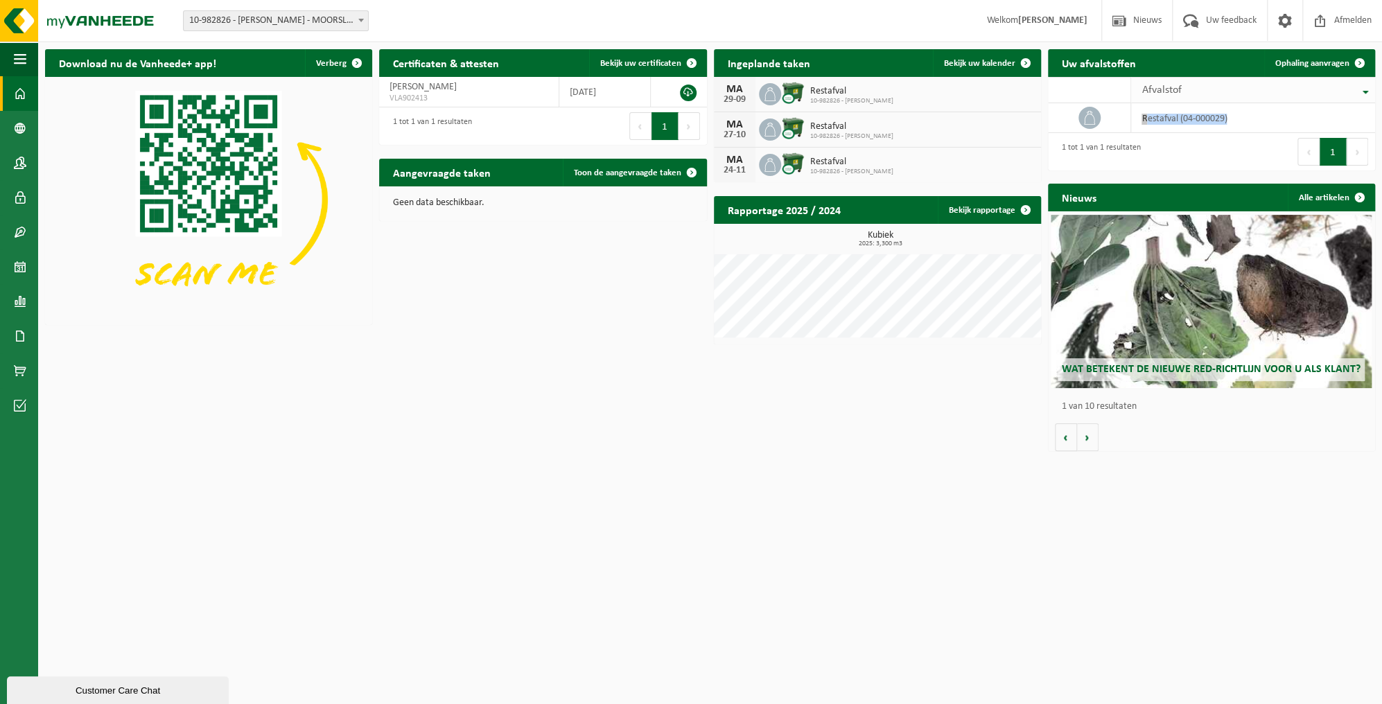
click at [1363, 88] on th "Afvalstof" at bounding box center [1253, 90] width 244 height 26
click at [689, 171] on span at bounding box center [692, 173] width 28 height 28
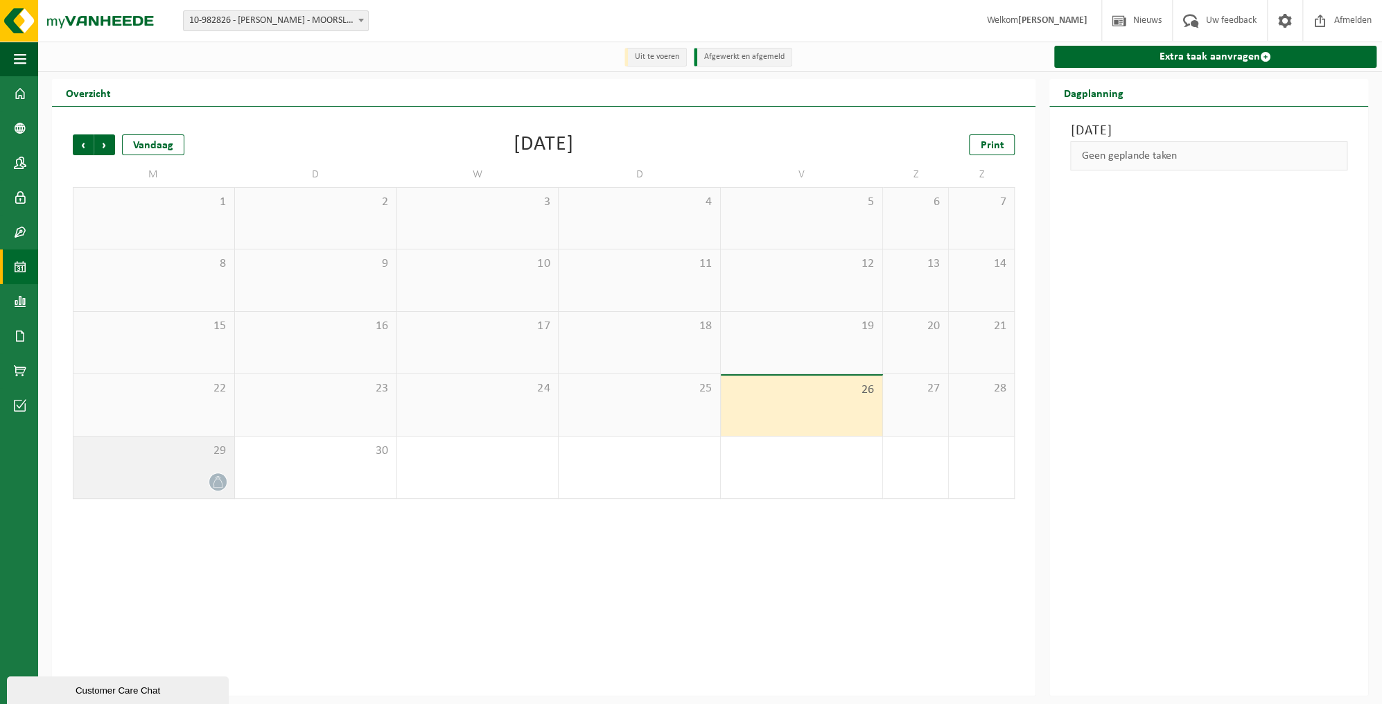
click at [204, 458] on span "29" at bounding box center [153, 451] width 147 height 15
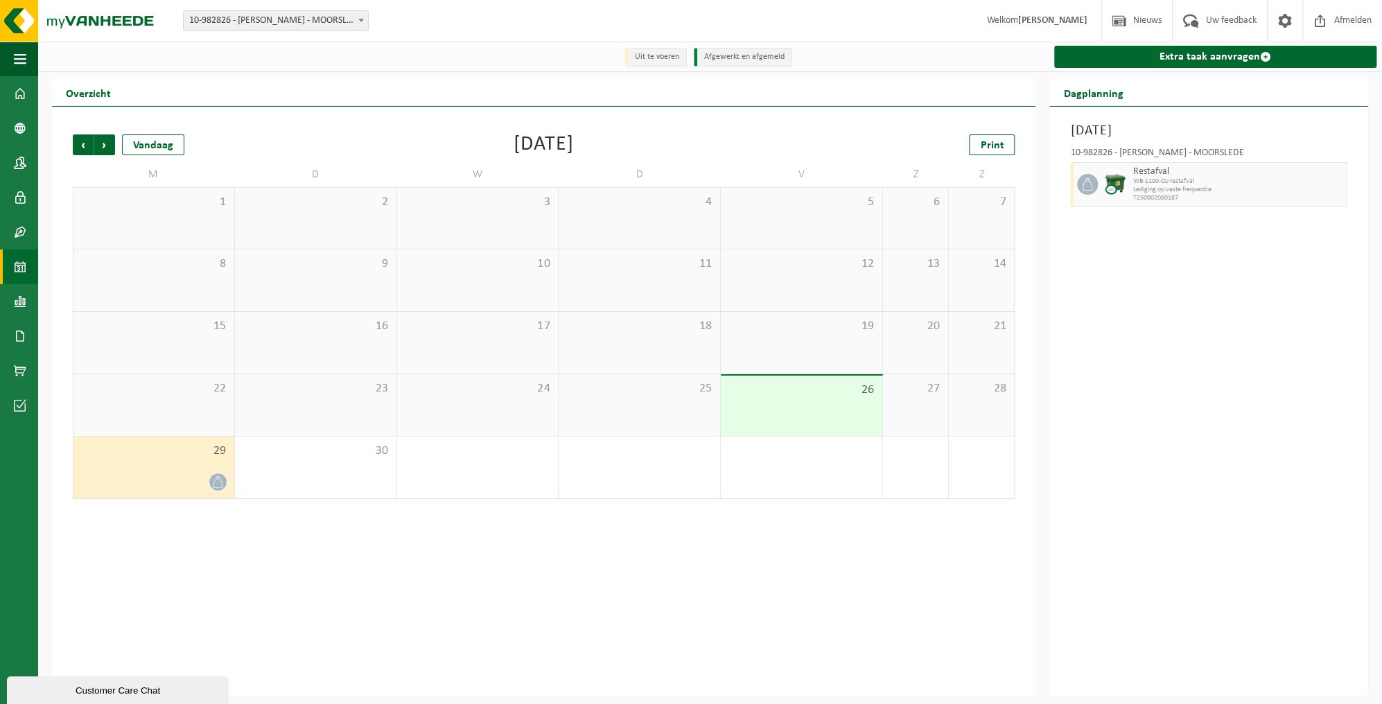
drag, startPoint x: 1145, startPoint y: 179, endPoint x: 1161, endPoint y: 135, distance: 46.5
click at [1161, 135] on h3 "[DATE]" at bounding box center [1208, 131] width 277 height 21
drag, startPoint x: 1161, startPoint y: 135, endPoint x: 1110, endPoint y: 150, distance: 53.3
click at [1110, 150] on div "10-982826 - [PERSON_NAME] - MOORSLEDE Restafval WB-1100-CU restafval Lediging o…" at bounding box center [1208, 174] width 291 height 67
click at [1103, 151] on div "10-982826 - [PERSON_NAME] - MOORSLEDE" at bounding box center [1208, 155] width 277 height 14
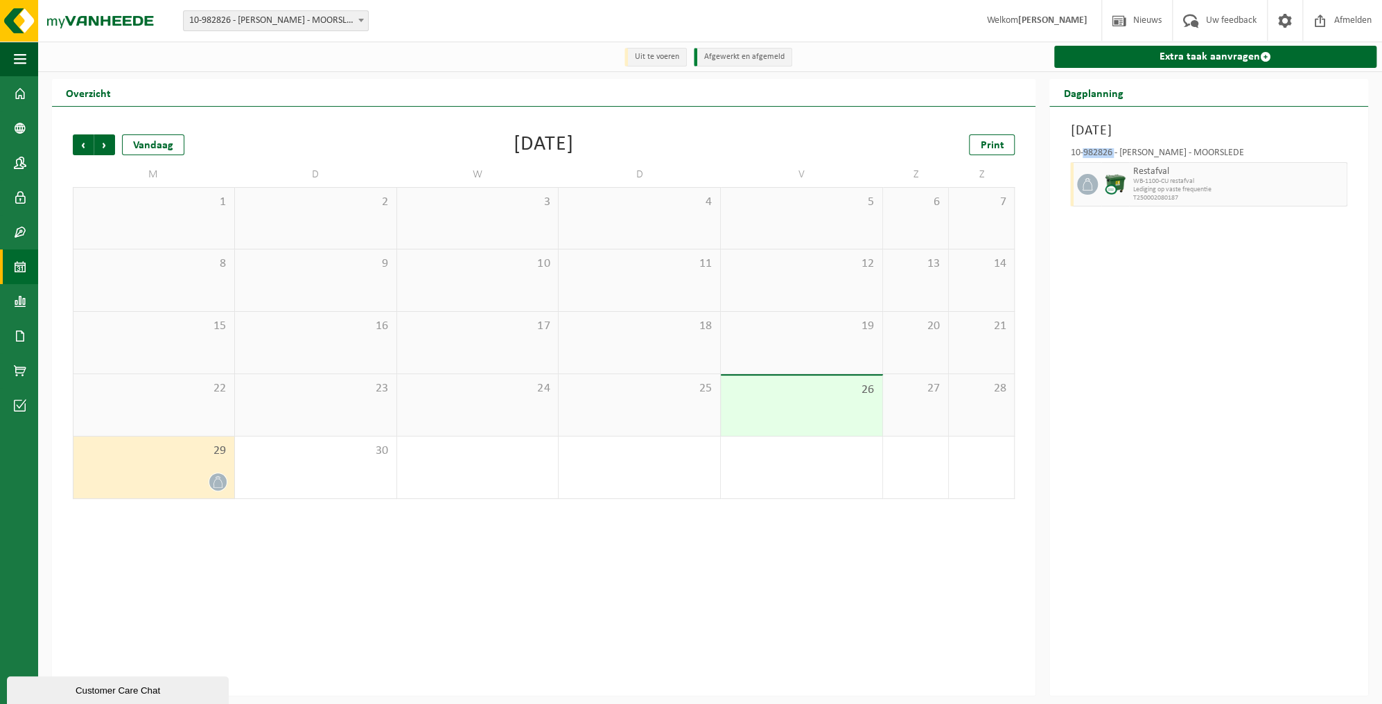
click at [1103, 151] on div "10-982826 - [PERSON_NAME] - MOORSLEDE" at bounding box center [1208, 155] width 277 height 14
drag, startPoint x: 1103, startPoint y: 151, endPoint x: 1021, endPoint y: 193, distance: 91.8
click at [1163, 200] on span "T250002080187" at bounding box center [1238, 198] width 211 height 8
click at [109, 151] on span "Volgende" at bounding box center [104, 144] width 21 height 21
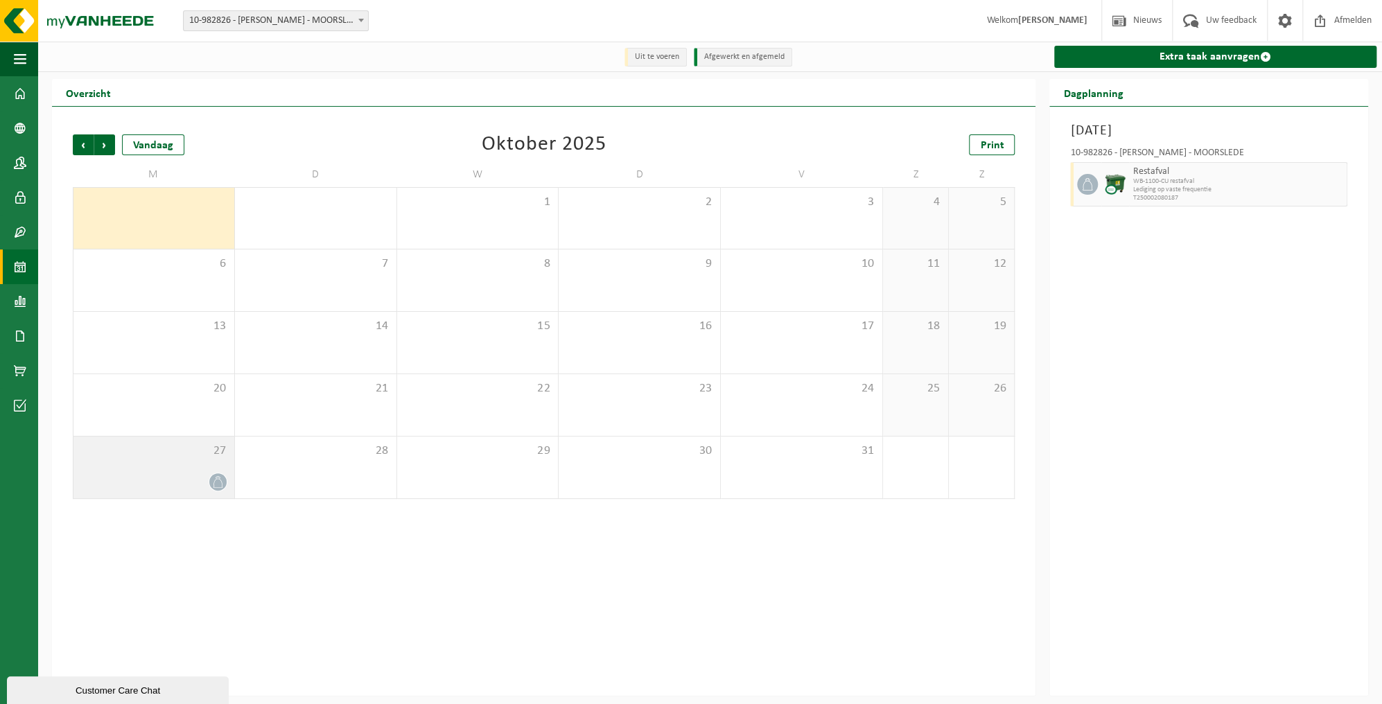
click at [205, 489] on div at bounding box center [153, 482] width 147 height 19
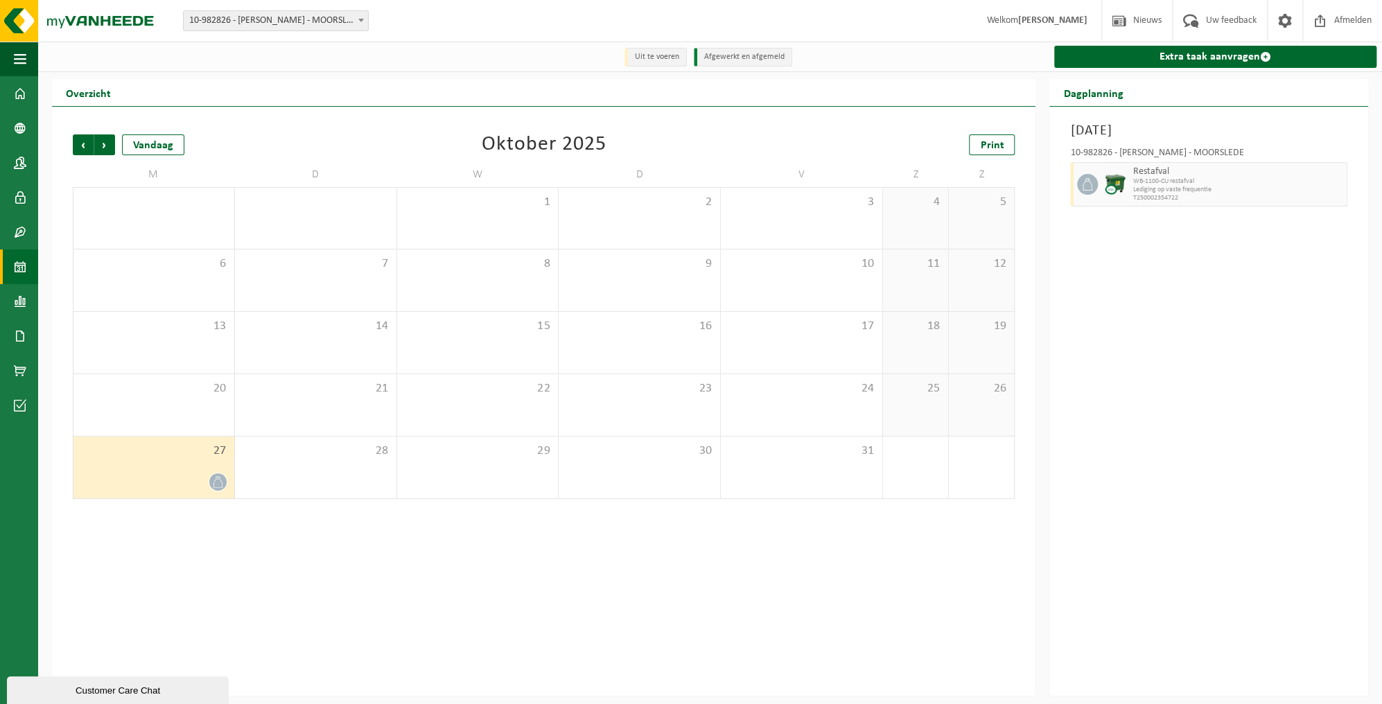
drag, startPoint x: 167, startPoint y: 471, endPoint x: 374, endPoint y: 549, distance: 220.9
click at [376, 550] on div "Vorige Volgende Vandaag [DATE] Print M D W D V Z Z 29 30 1 2 3 4 5 6 7 8 9 10 1…" at bounding box center [544, 401] width 984 height 589
click at [223, 484] on icon at bounding box center [218, 482] width 12 height 12
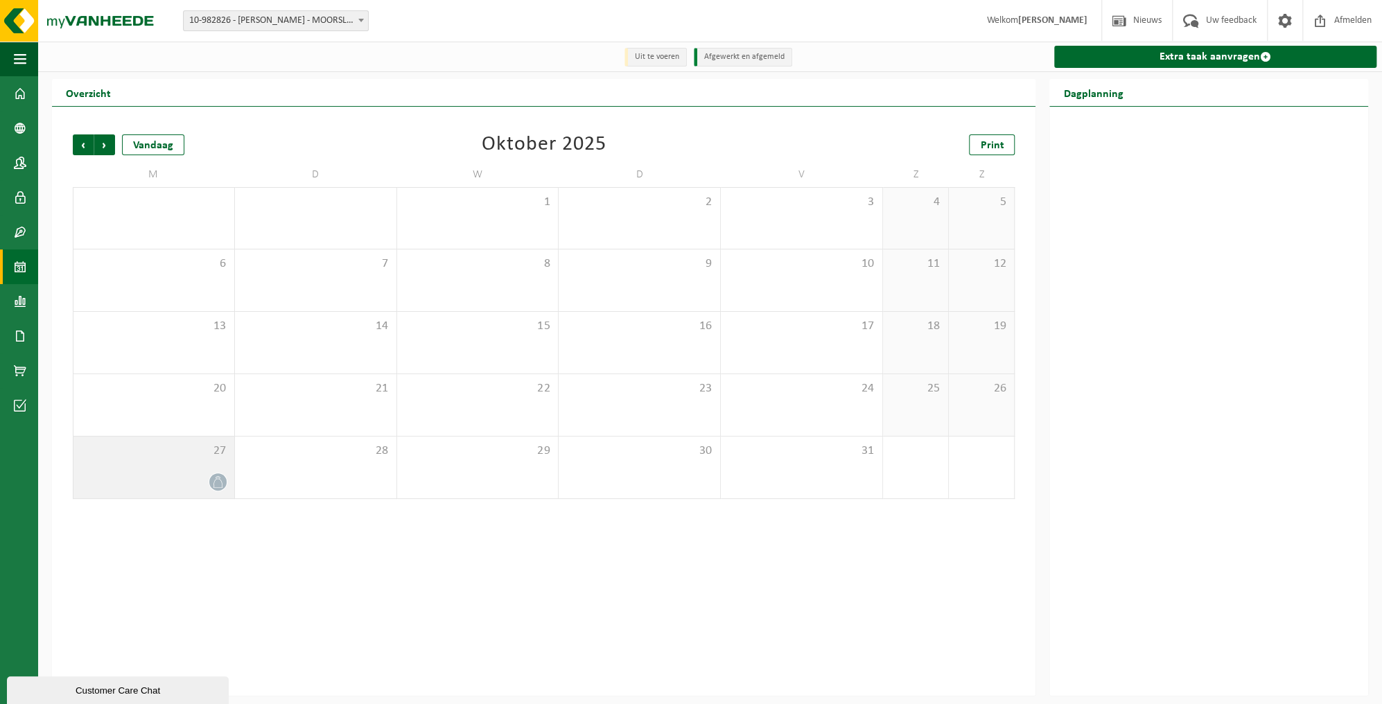
click at [220, 484] on icon at bounding box center [218, 482] width 12 height 12
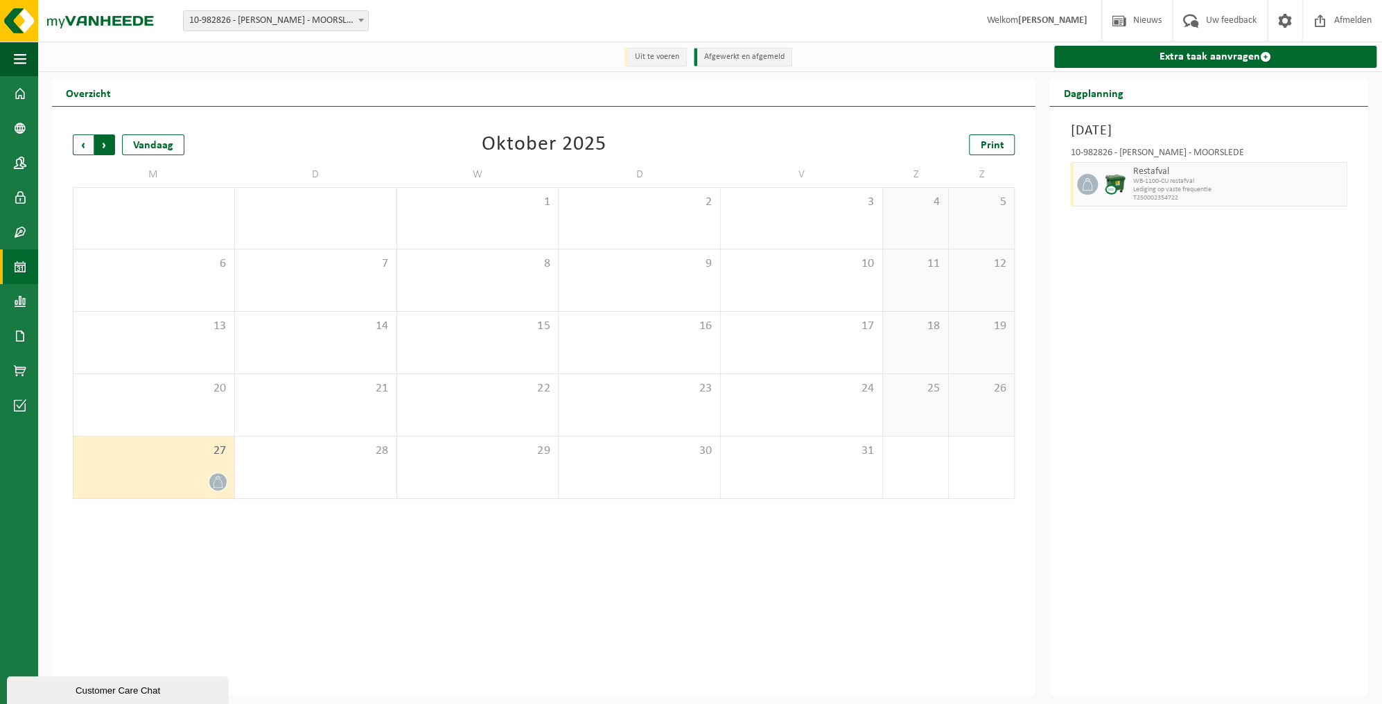
click at [85, 149] on span "Vorige" at bounding box center [83, 144] width 21 height 21
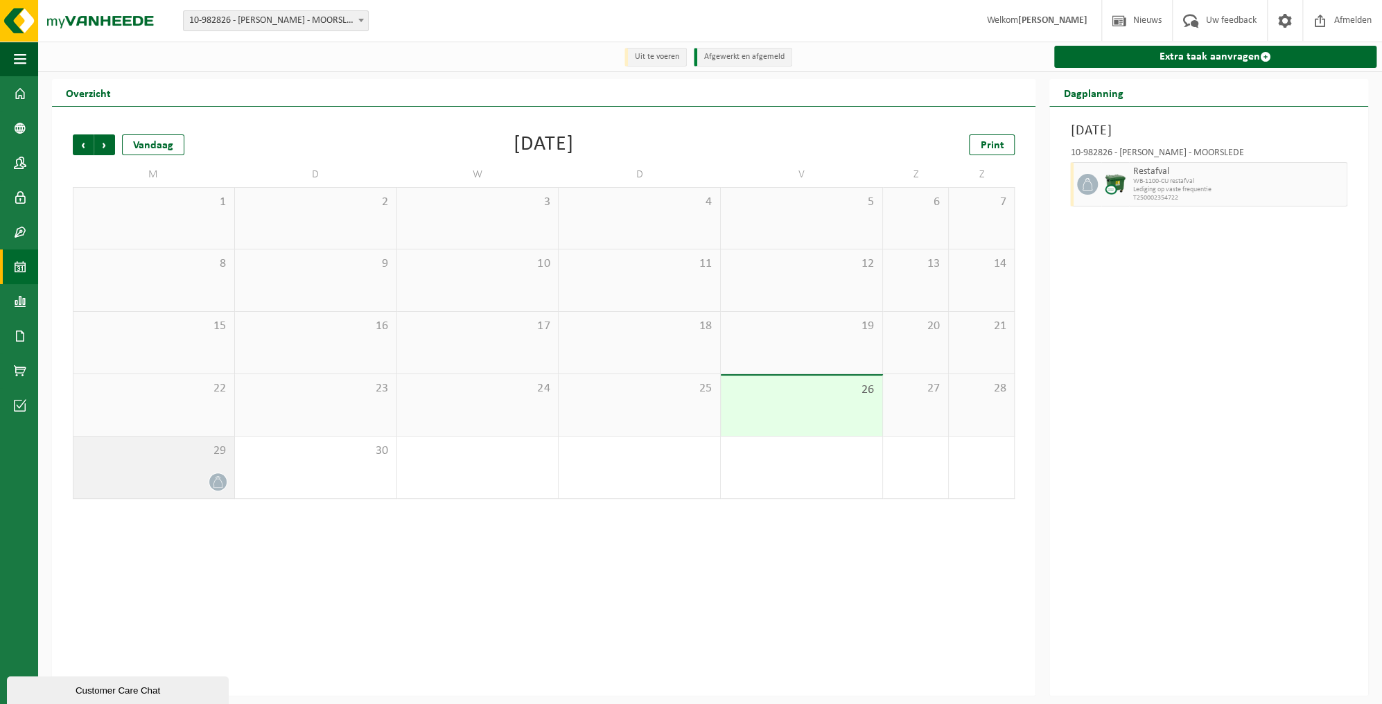
click at [194, 470] on div "29" at bounding box center [153, 468] width 161 height 62
click at [1338, 184] on span "WB-1100-CU restafval" at bounding box center [1238, 181] width 211 height 8
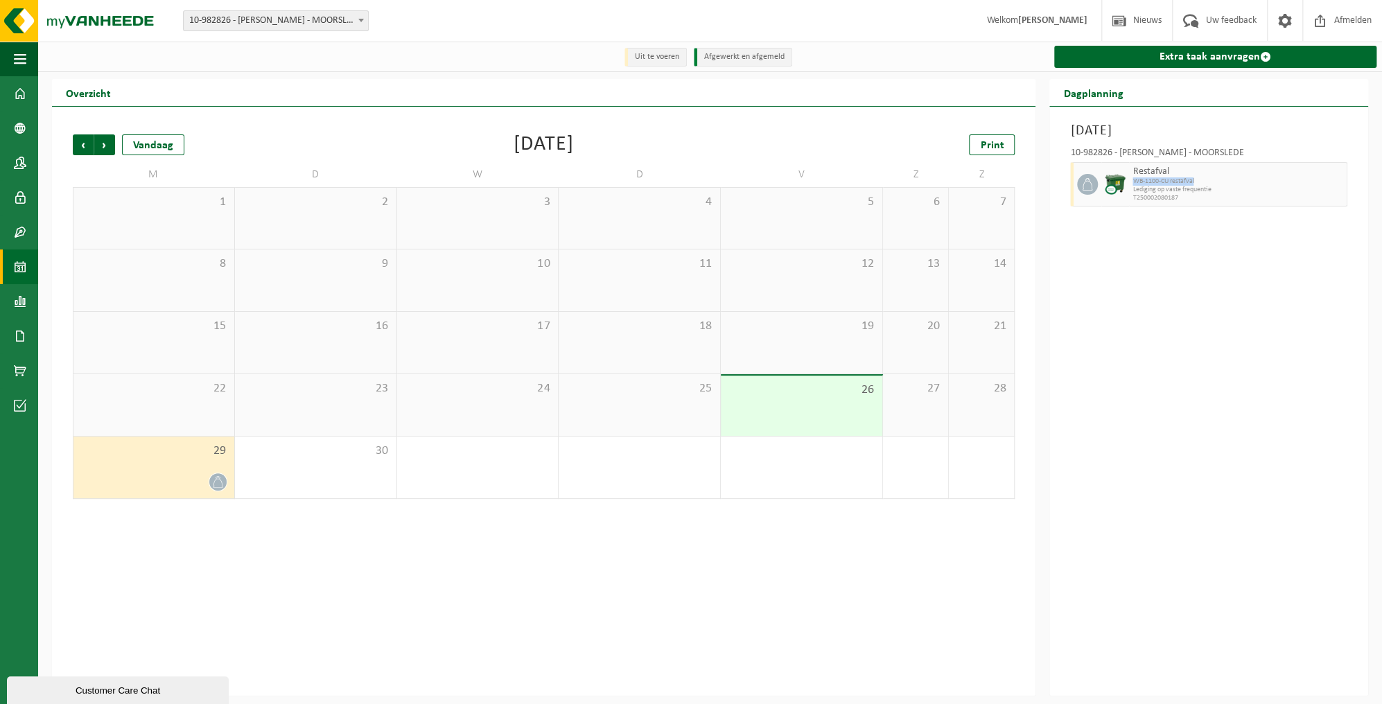
click at [1338, 184] on span "WB-1100-CU restafval" at bounding box center [1238, 181] width 211 height 8
click at [214, 473] on div "29" at bounding box center [153, 468] width 161 height 62
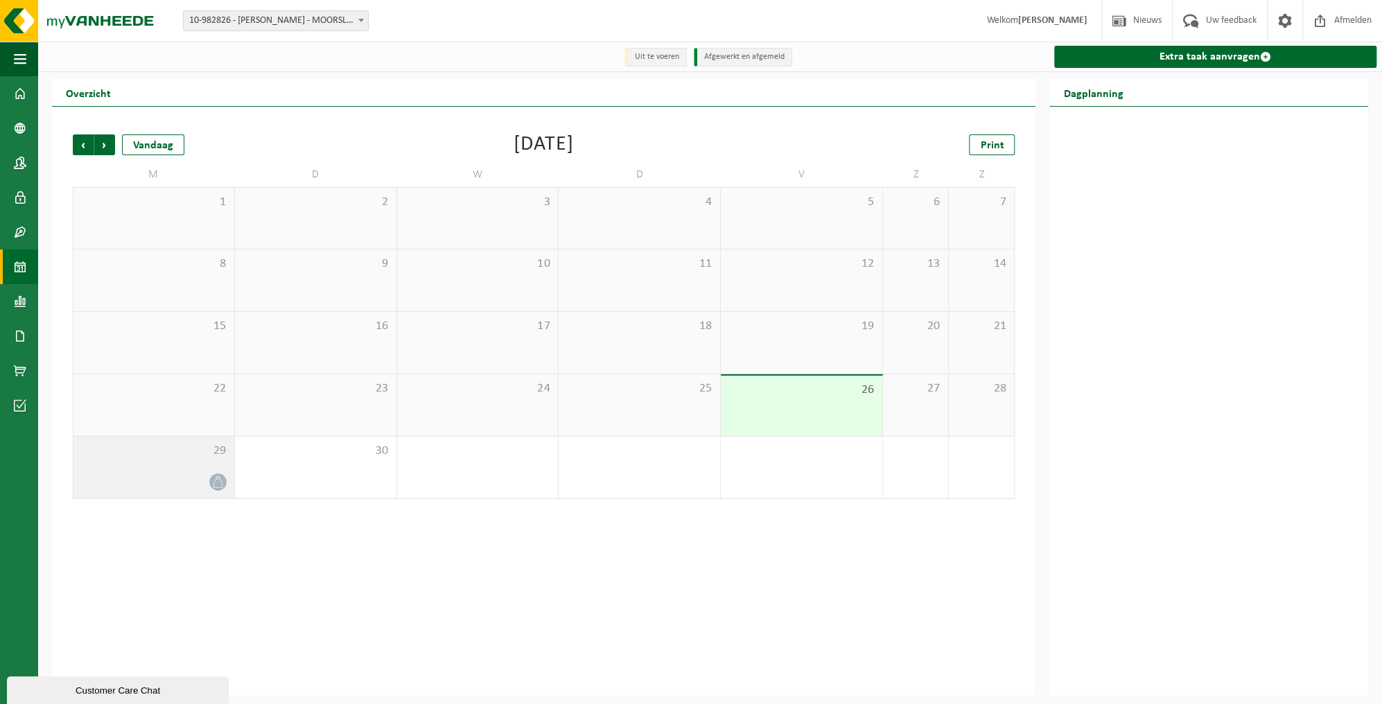
click at [167, 468] on div "29" at bounding box center [153, 468] width 161 height 62
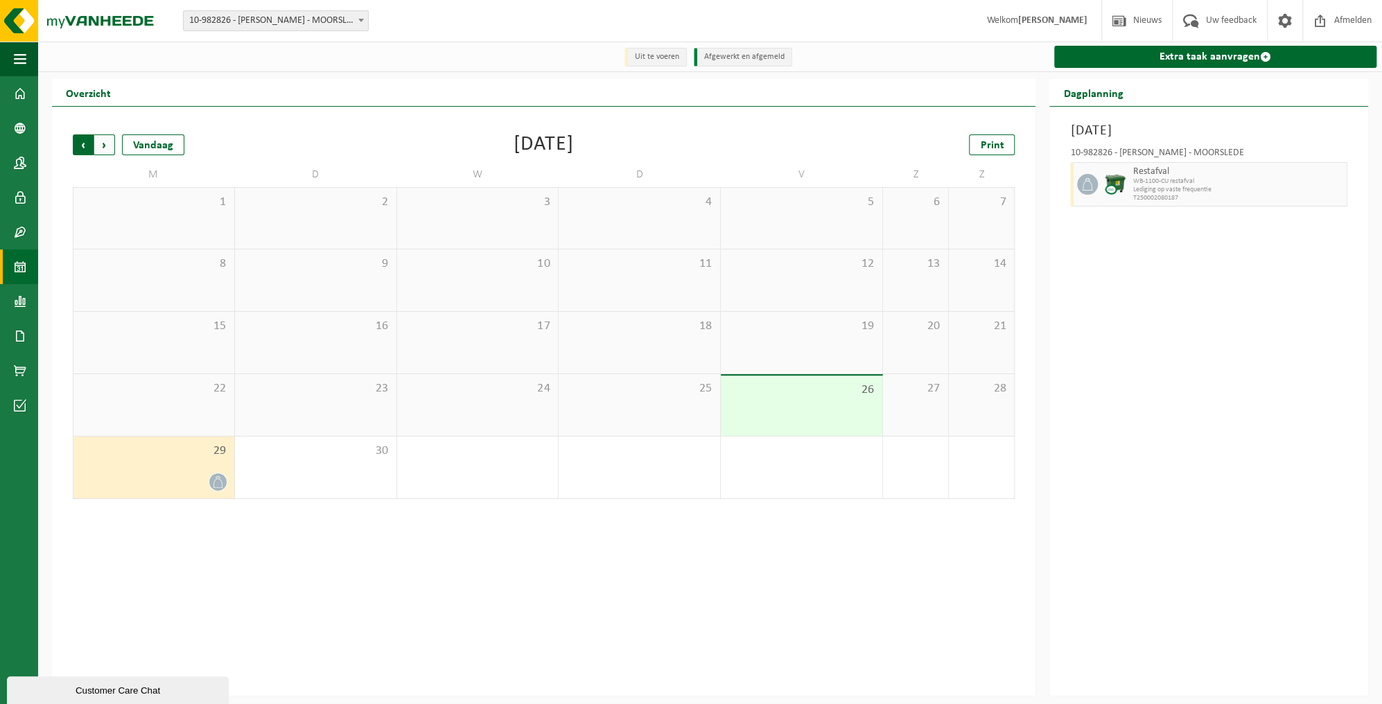
click at [103, 146] on span "Volgende" at bounding box center [104, 144] width 21 height 21
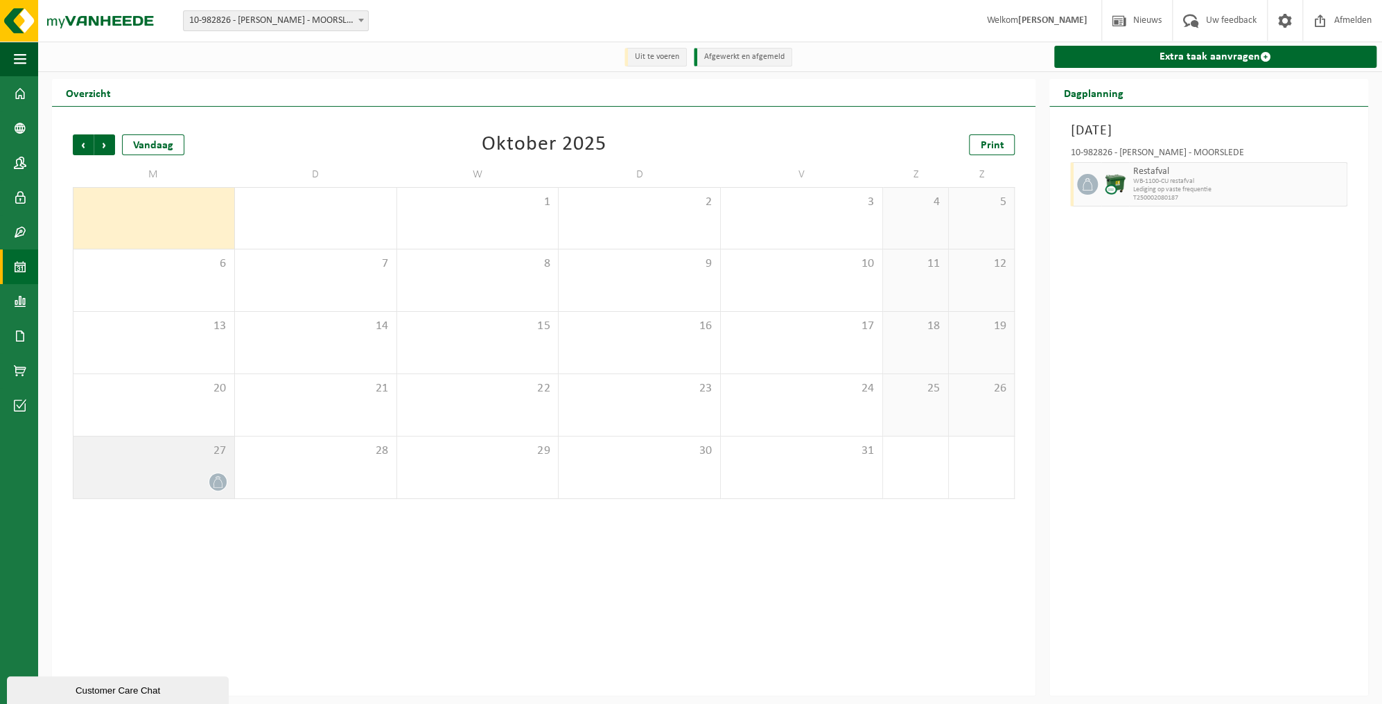
click at [190, 459] on span "27" at bounding box center [153, 451] width 147 height 15
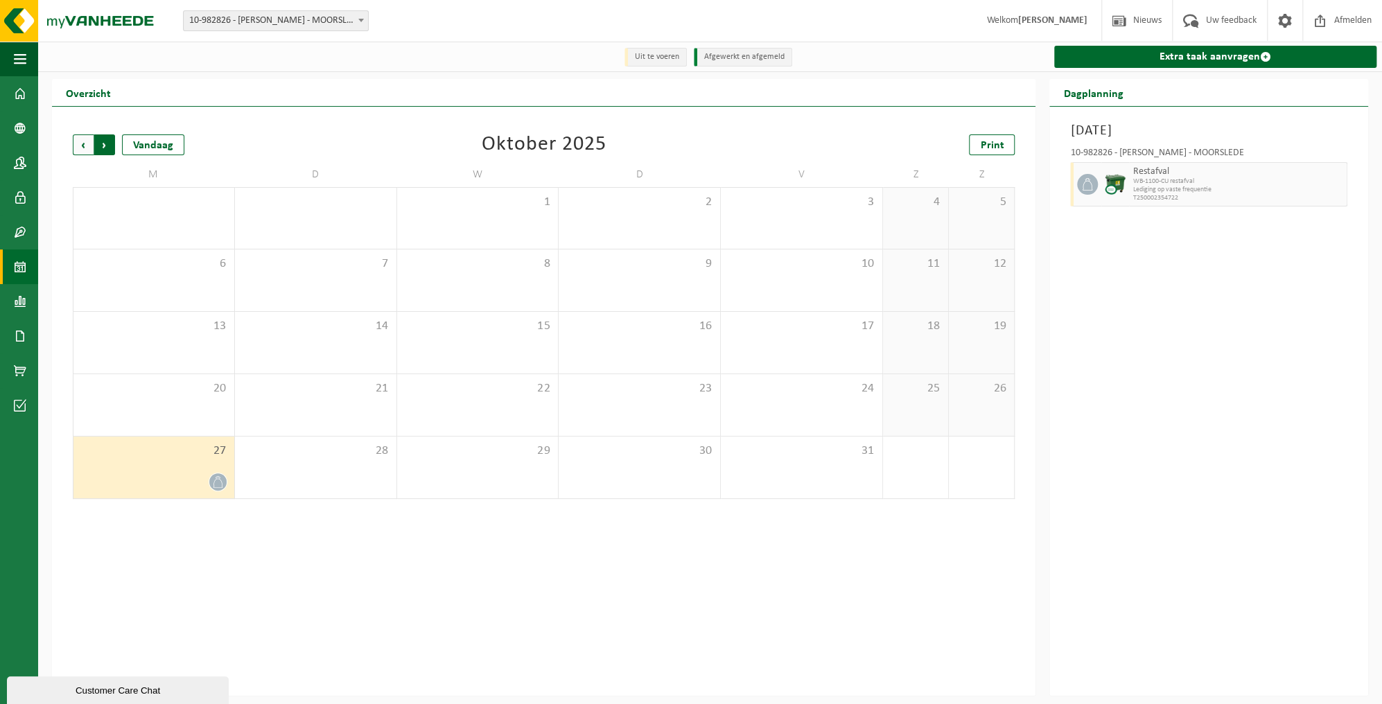
click at [78, 141] on span "Vorige" at bounding box center [83, 144] width 21 height 21
